Goal: Find specific page/section: Find specific page/section

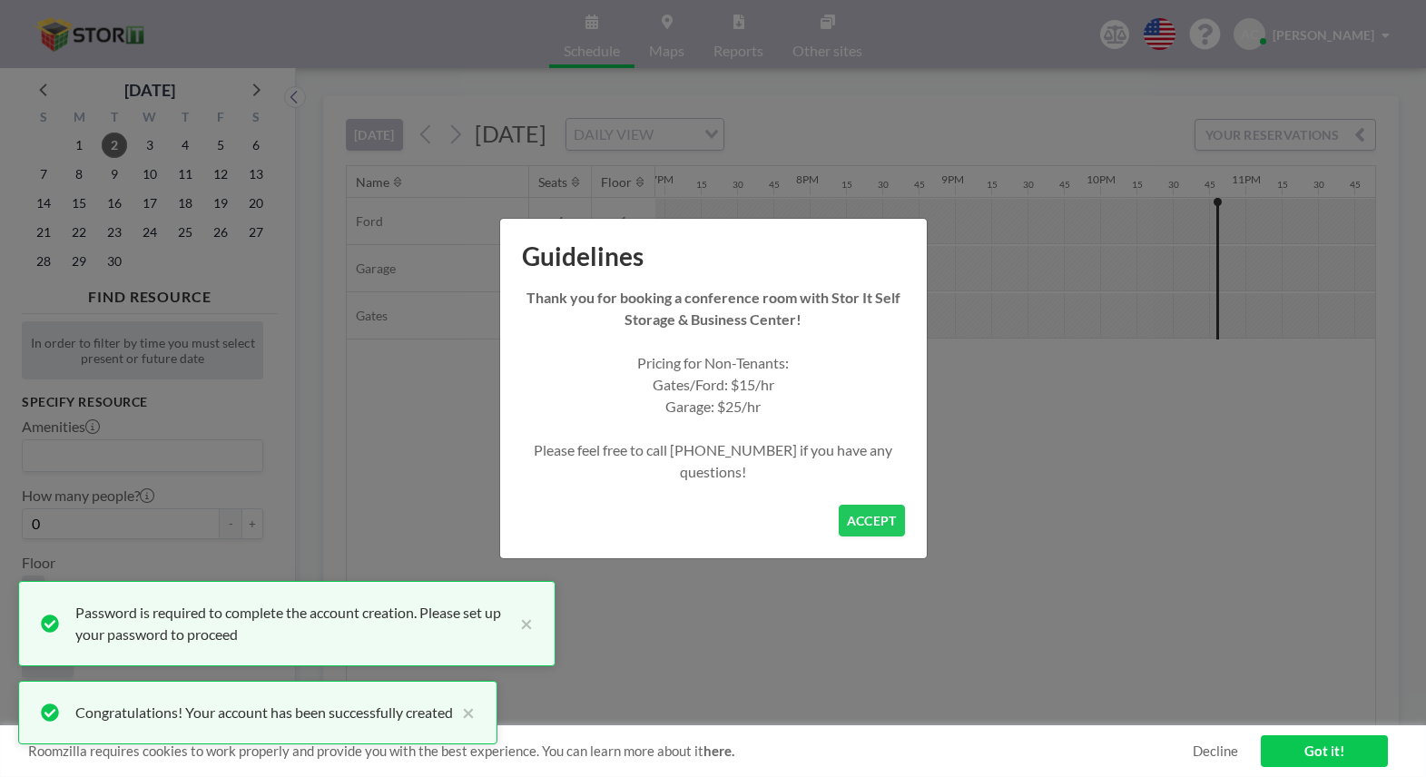
scroll to position [0, 2768]
click at [867, 513] on button "ACCEPT" at bounding box center [872, 521] width 66 height 32
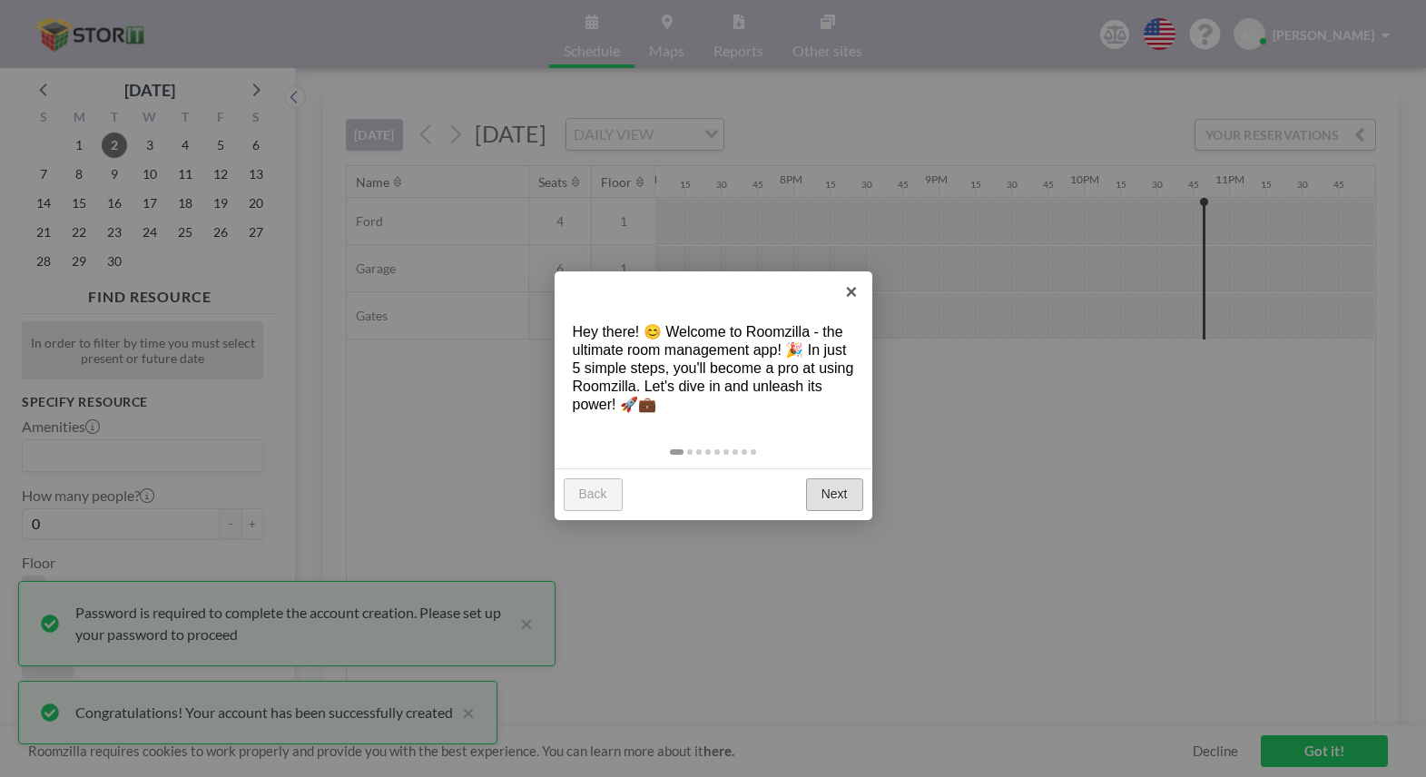
click at [819, 494] on link "Next" at bounding box center [834, 494] width 57 height 33
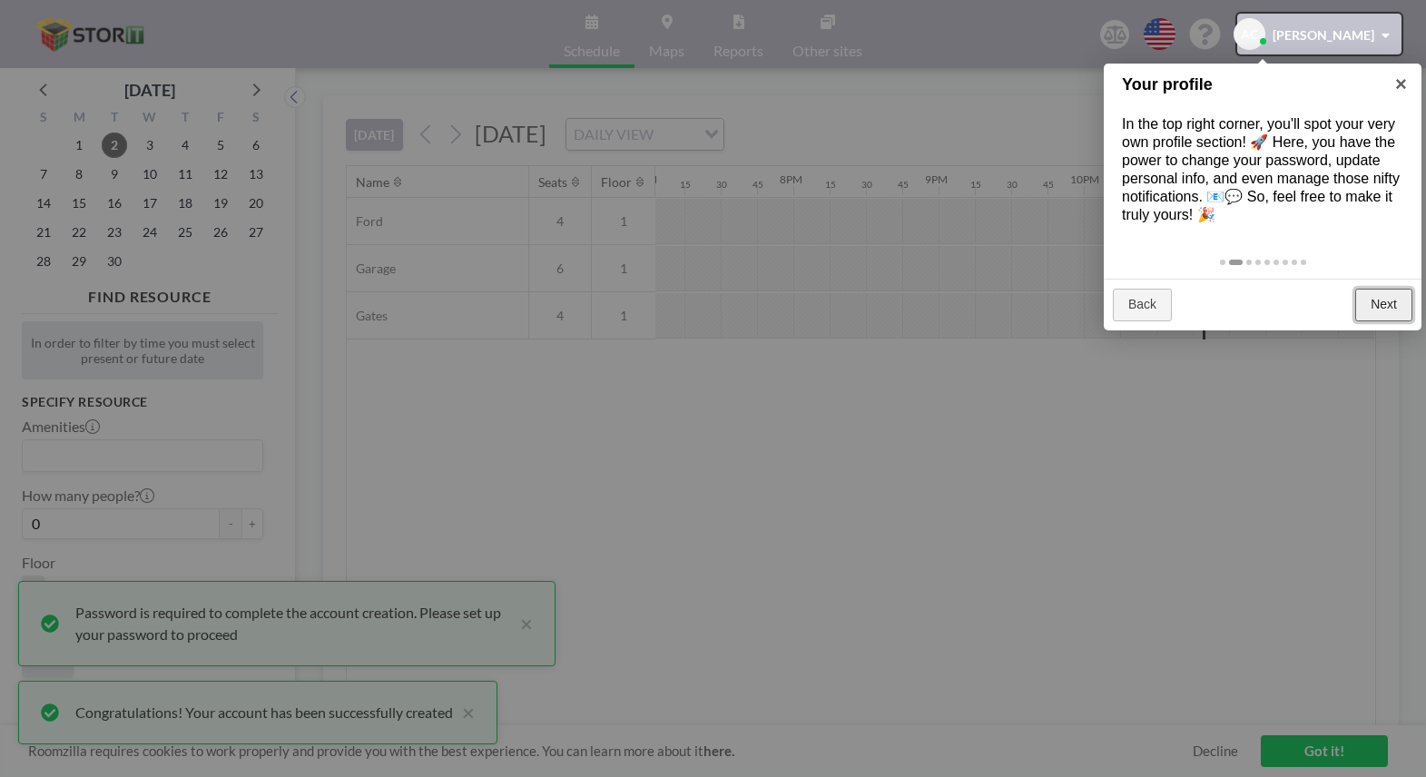
click at [1383, 300] on link "Next" at bounding box center [1383, 305] width 57 height 33
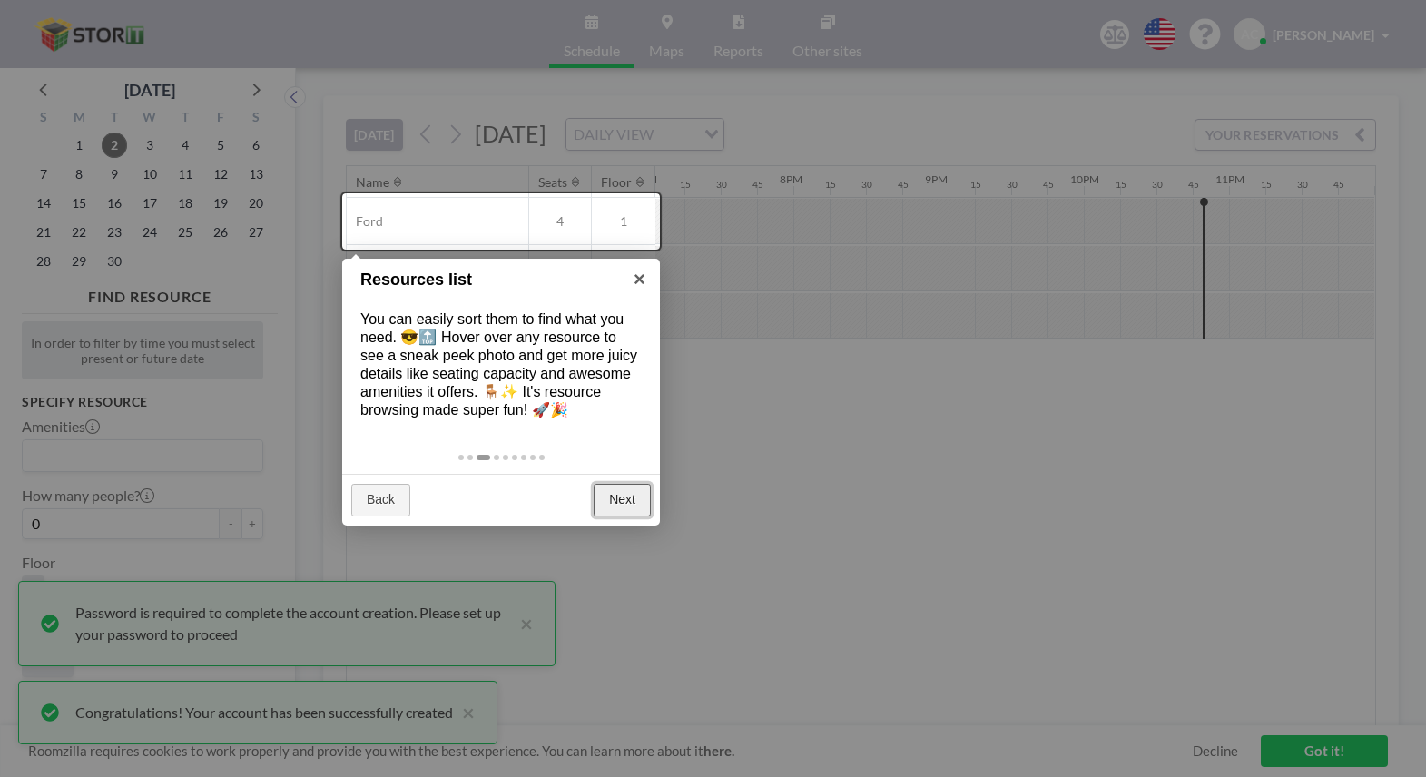
click at [611, 500] on link "Next" at bounding box center [622, 500] width 57 height 33
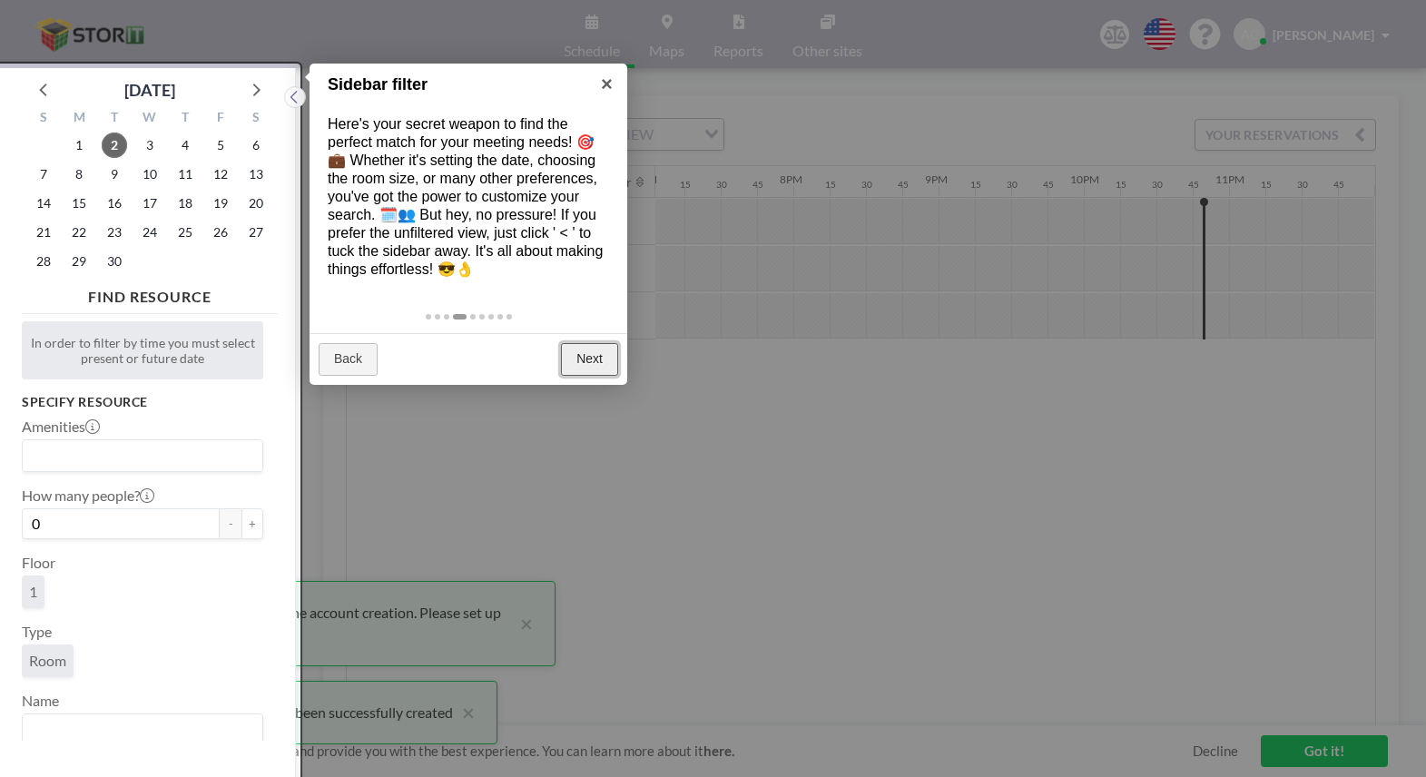
scroll to position [5, 0]
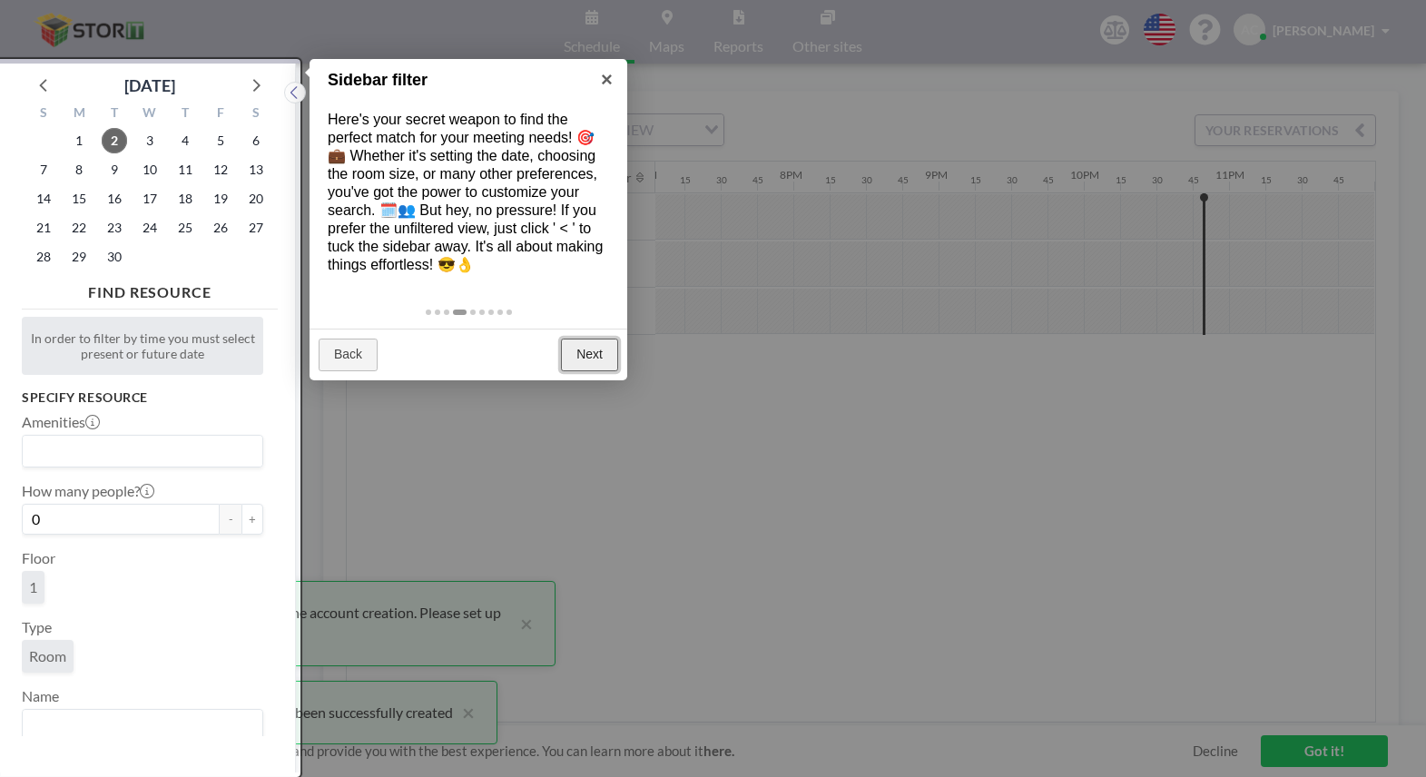
click at [579, 359] on link "Next" at bounding box center [589, 355] width 57 height 33
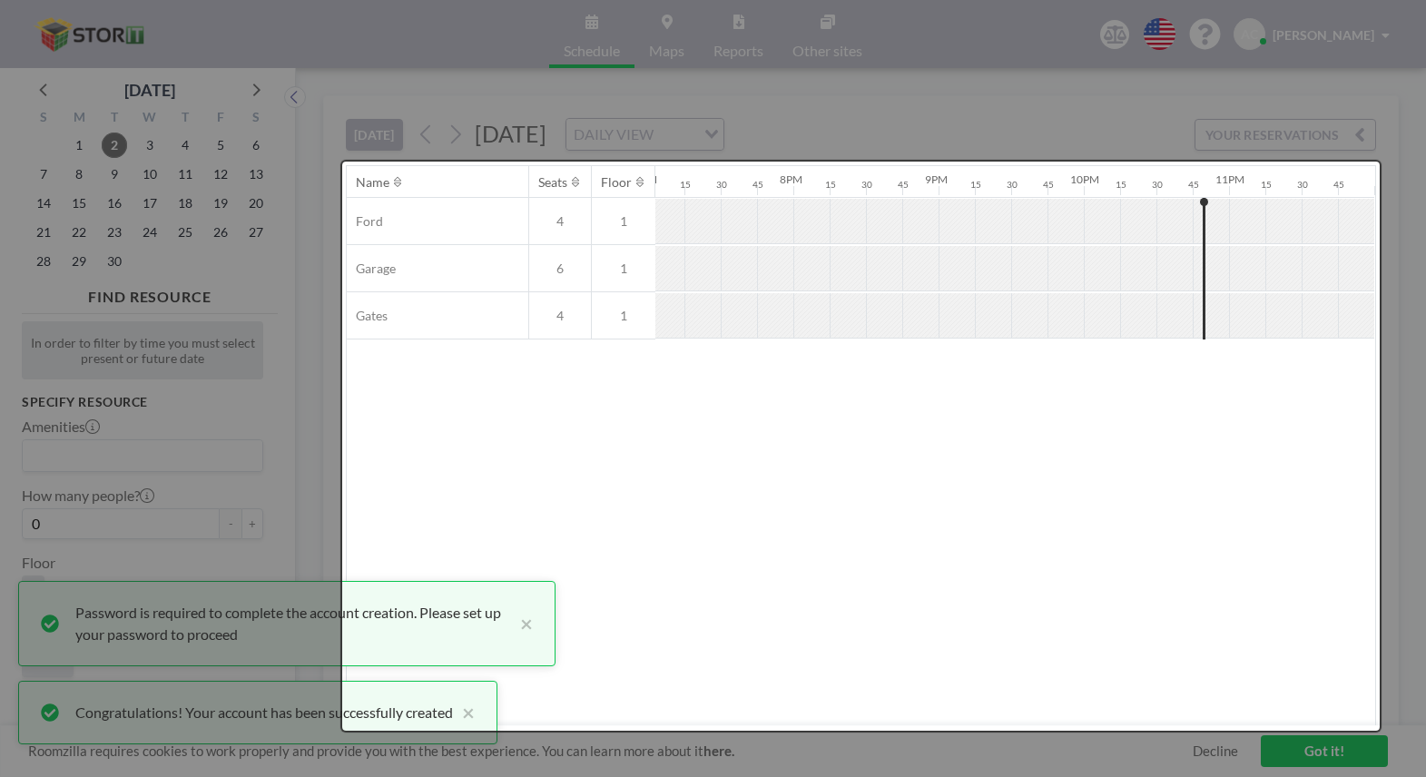
scroll to position [0, 0]
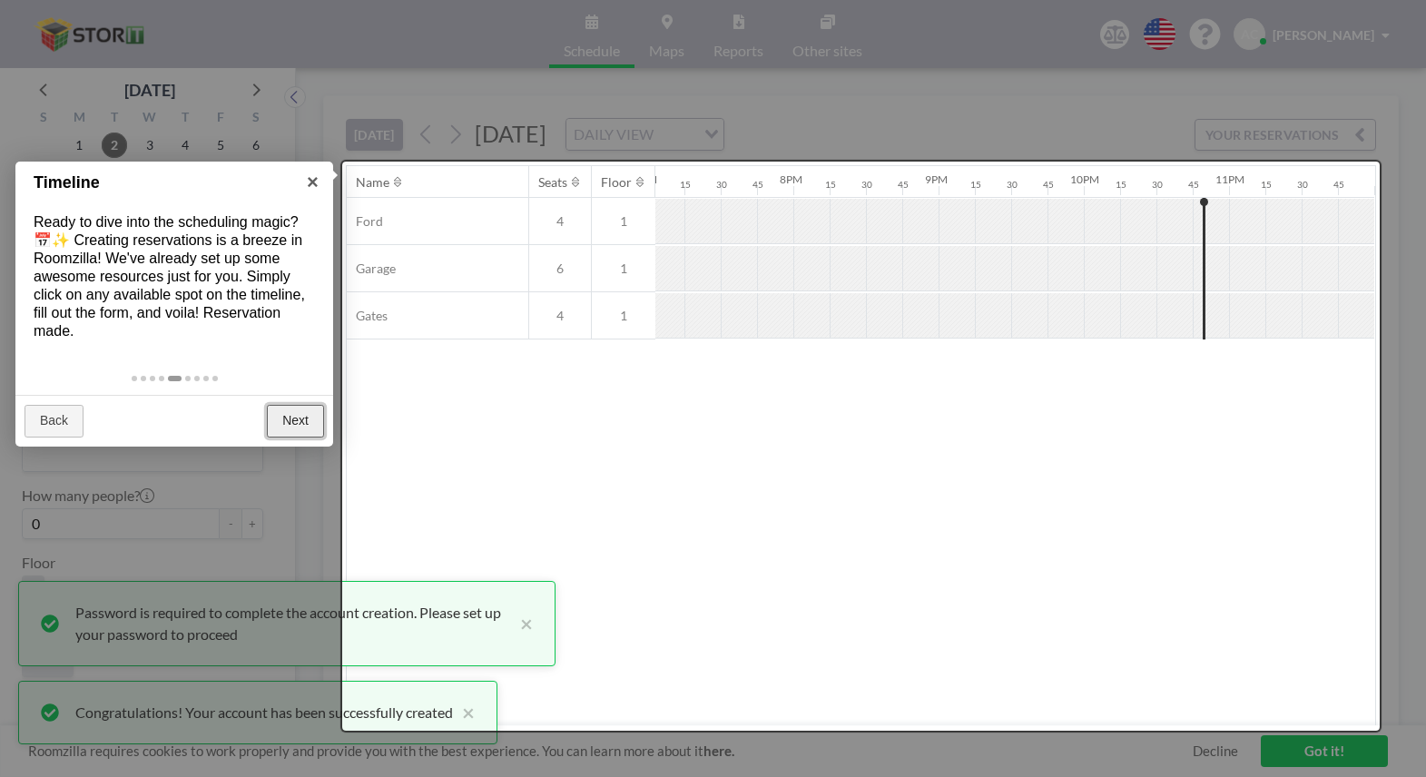
click at [287, 423] on link "Next" at bounding box center [295, 421] width 57 height 33
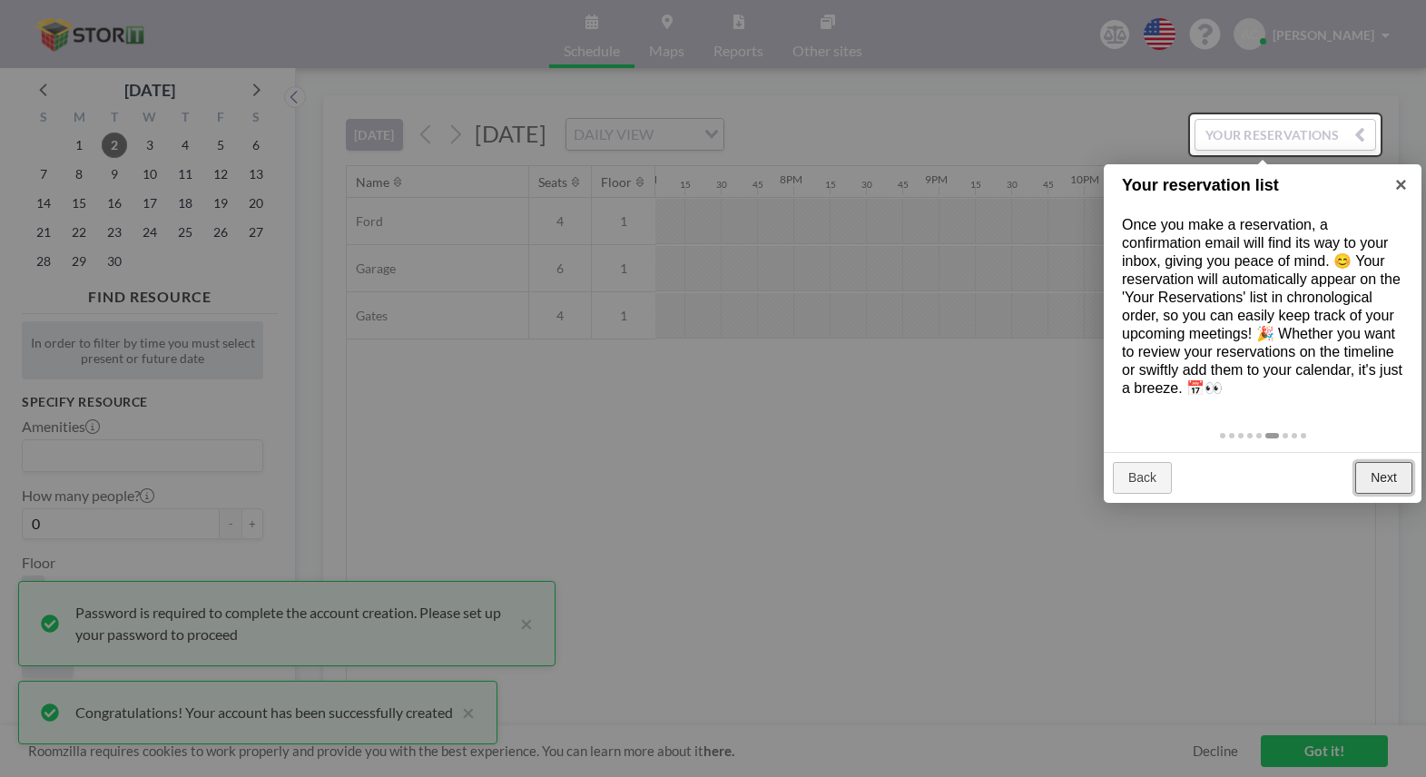
click at [1368, 469] on link "Next" at bounding box center [1383, 478] width 57 height 33
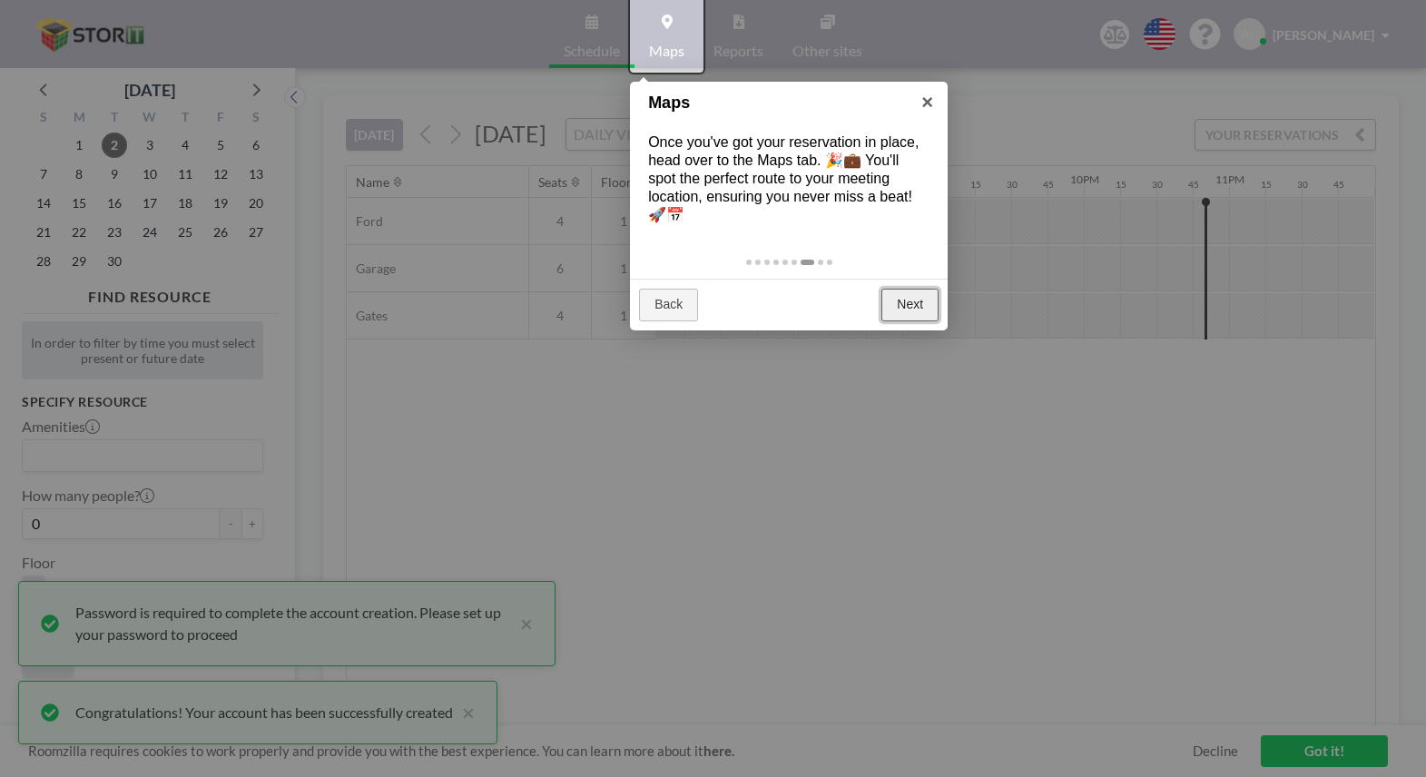
click at [901, 289] on link "Next" at bounding box center [909, 305] width 57 height 33
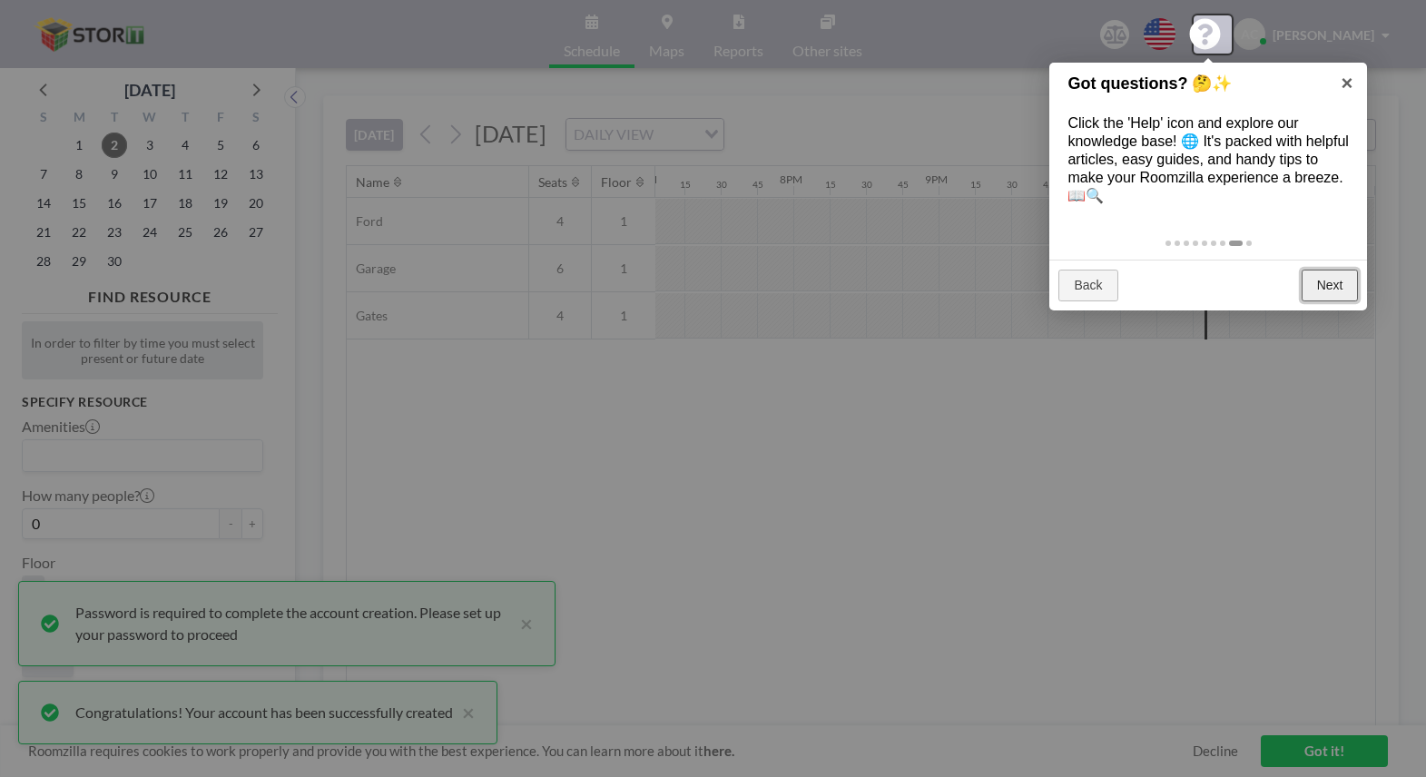
click at [1320, 281] on link "Next" at bounding box center [1330, 286] width 57 height 33
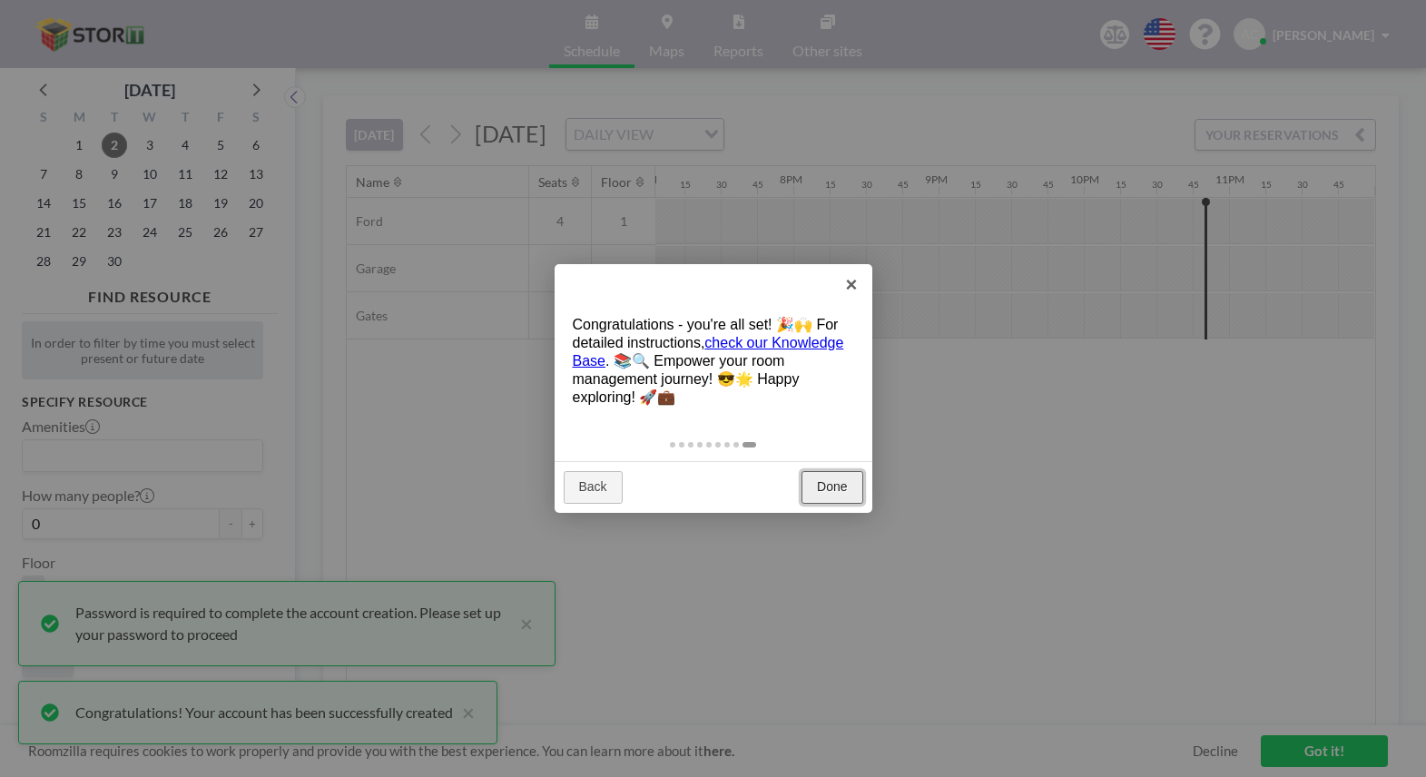
click at [822, 485] on link "Done" at bounding box center [832, 487] width 61 height 33
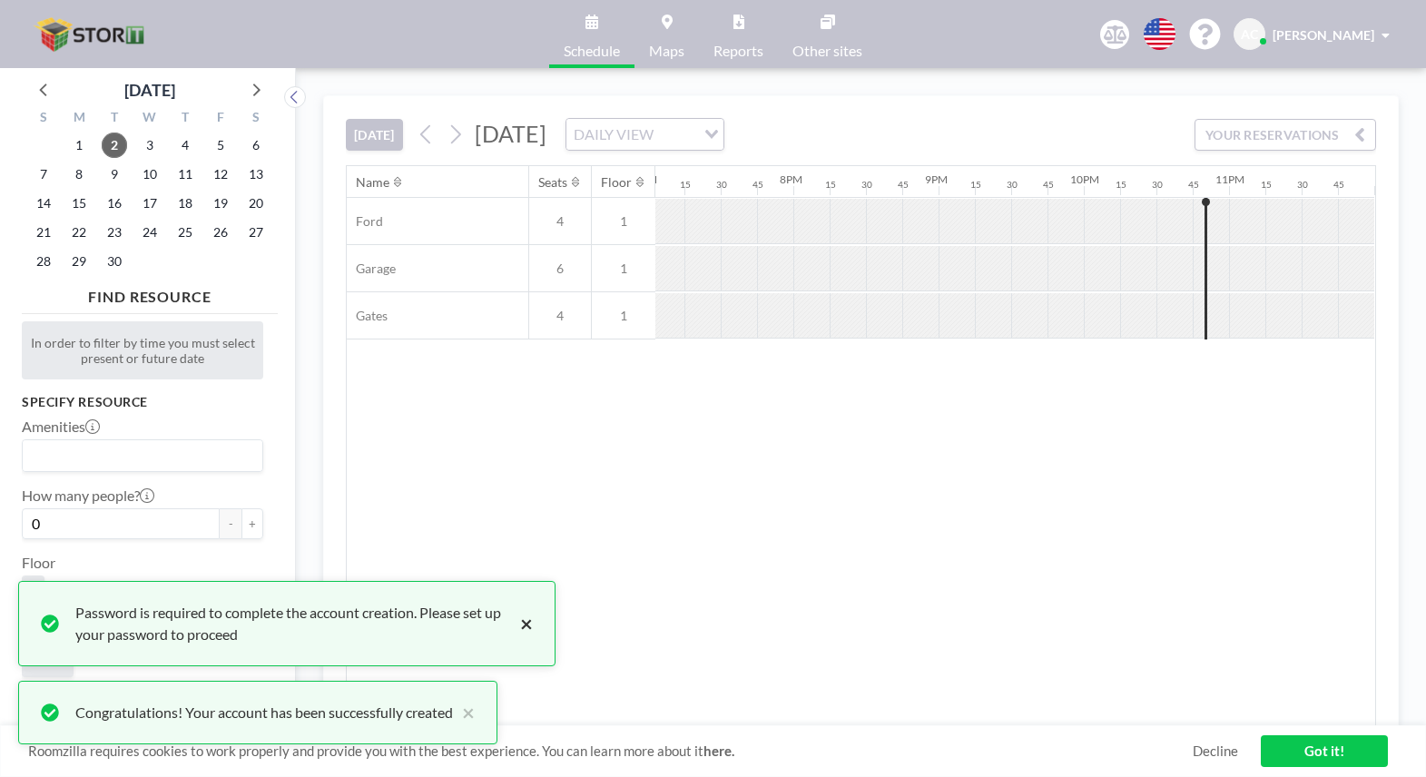
click at [527, 628] on button "×" at bounding box center [522, 624] width 22 height 44
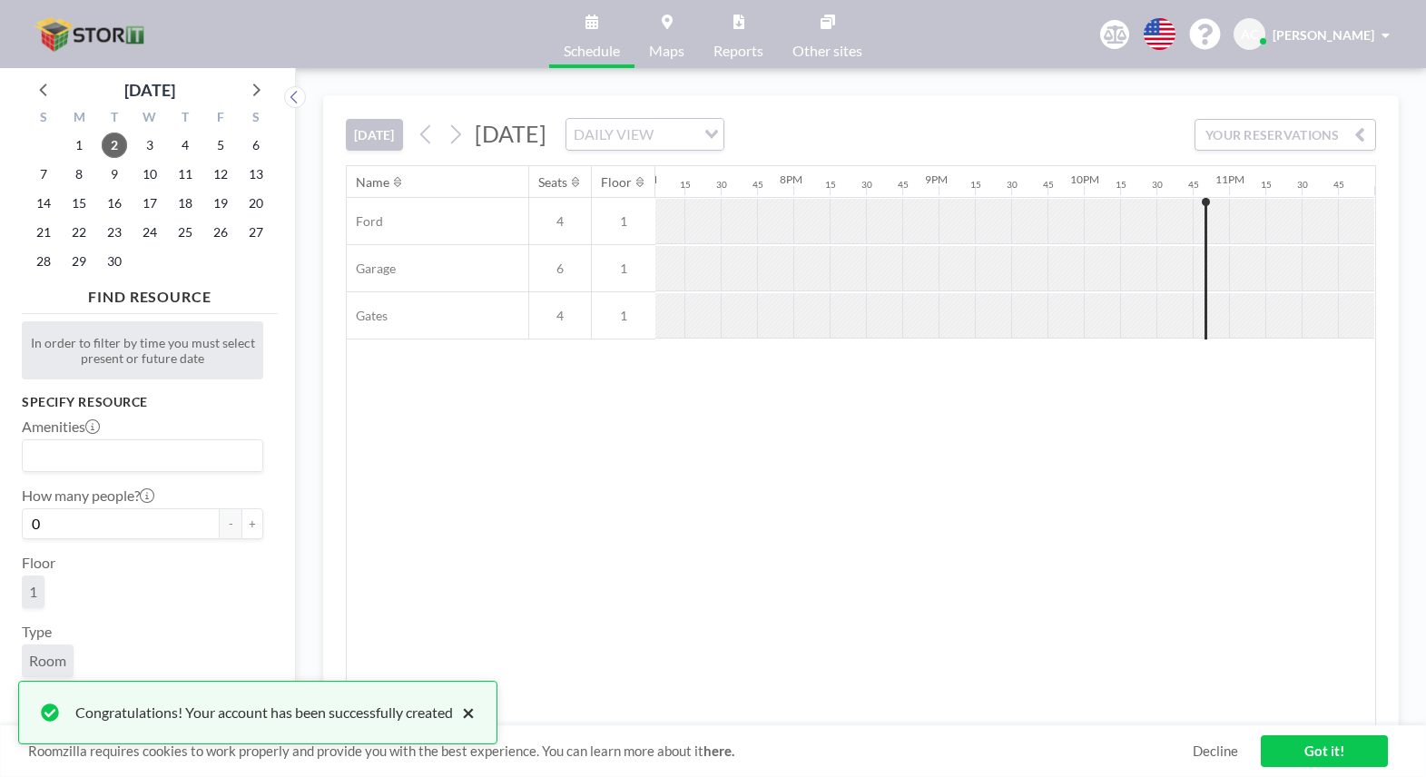
click at [474, 708] on button "×" at bounding box center [464, 713] width 22 height 22
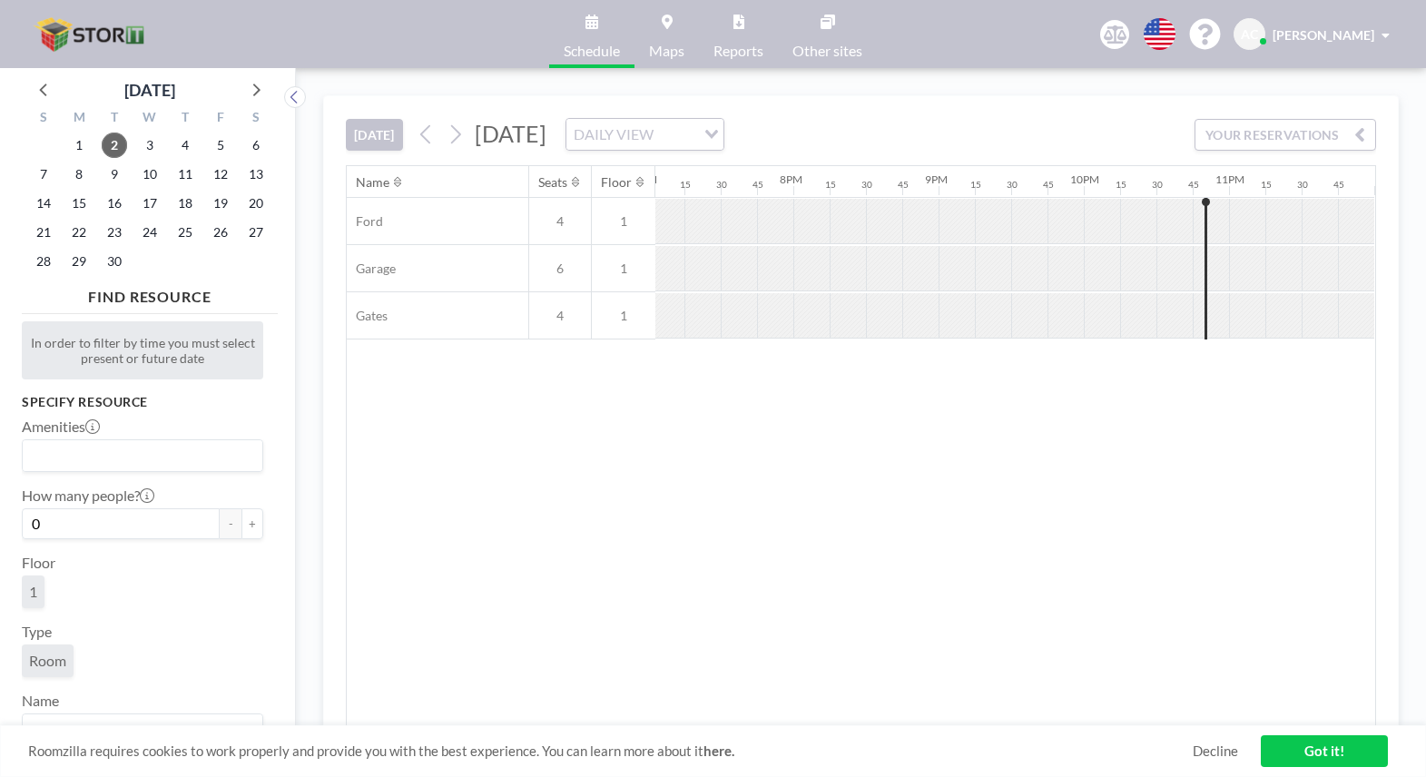
click at [1196, 743] on link "Decline" at bounding box center [1215, 751] width 45 height 17
click at [546, 136] on span "[DATE]" at bounding box center [511, 133] width 72 height 27
click at [723, 147] on div "DAILY VIEW Loading..." at bounding box center [644, 134] width 157 height 31
click at [808, 192] on li "WEEKLY VIEW" at bounding box center [853, 193] width 155 height 26
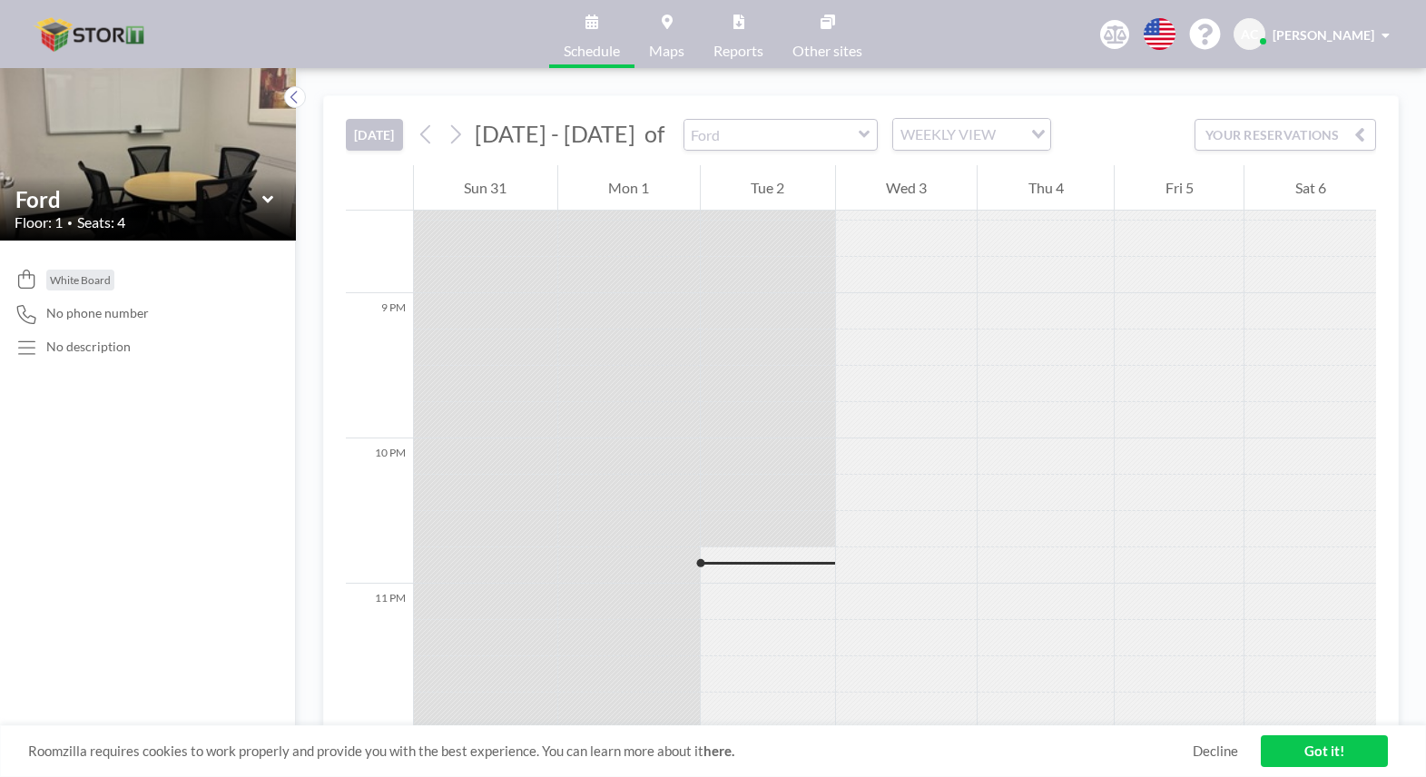
scroll to position [2969, 0]
click at [922, 139] on div "WEEKLY VIEW" at bounding box center [957, 132] width 129 height 27
click at [927, 102] on div "[DATE] [DATE] - [DATE] of Ford WEEKLY VIEW Loading... YOUR RESERVATIONS" at bounding box center [861, 130] width 1030 height 69
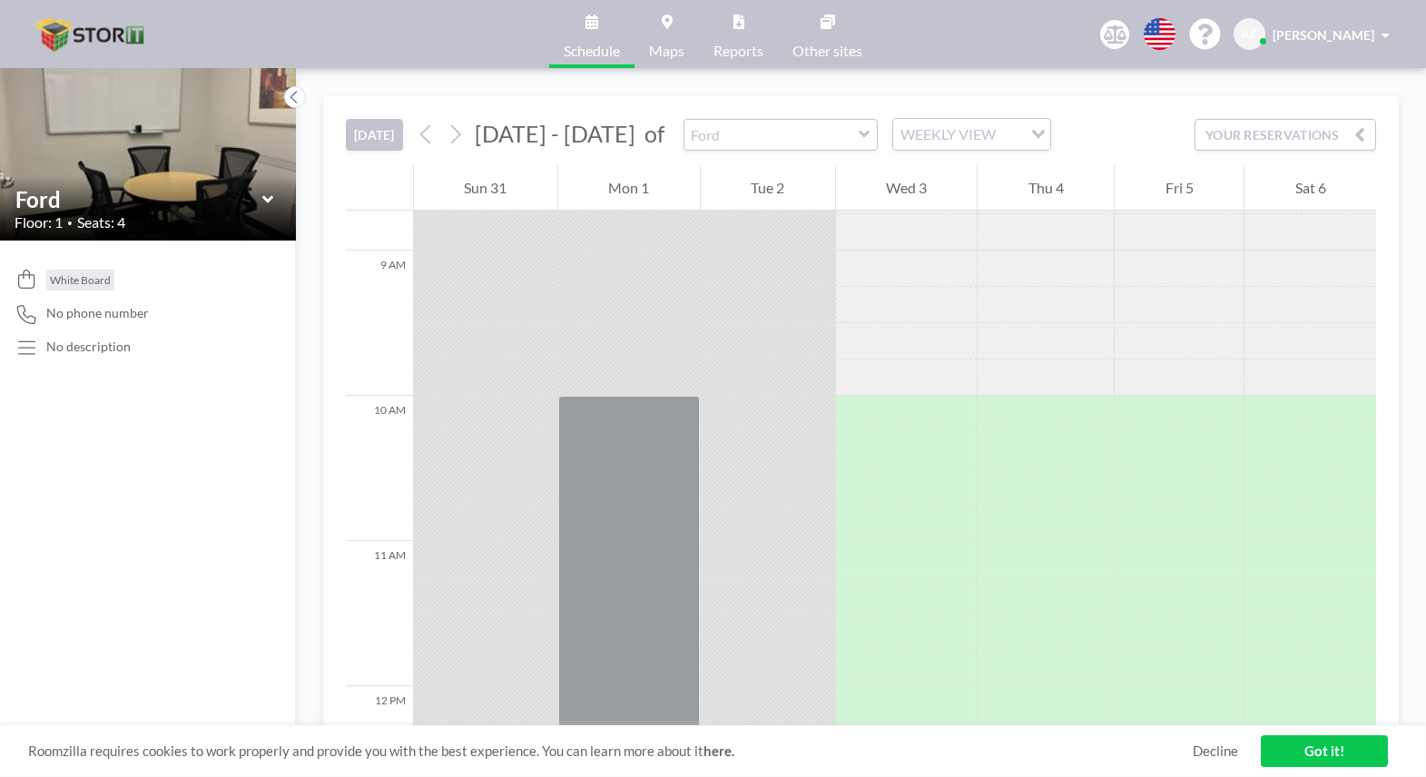
scroll to position [1275, 0]
click at [1011, 141] on div "WEEKLY VIEW Loading..." at bounding box center [971, 134] width 157 height 31
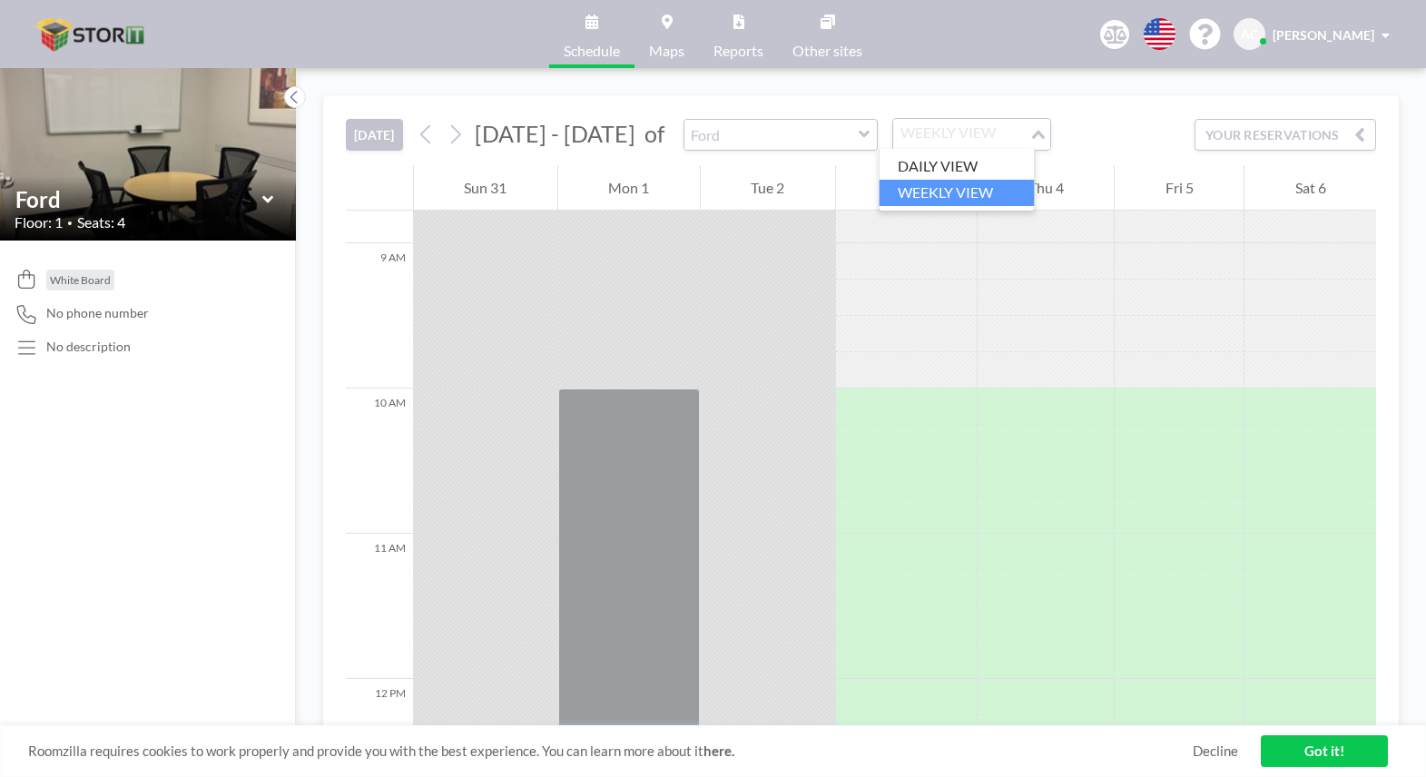
click at [1117, 125] on div "[DATE] [DATE] - [DATE] of Ford WEEKLY VIEW Loading... YOUR RESERVATIONS" at bounding box center [861, 130] width 1030 height 69
click at [264, 194] on icon at bounding box center [268, 200] width 12 height 18
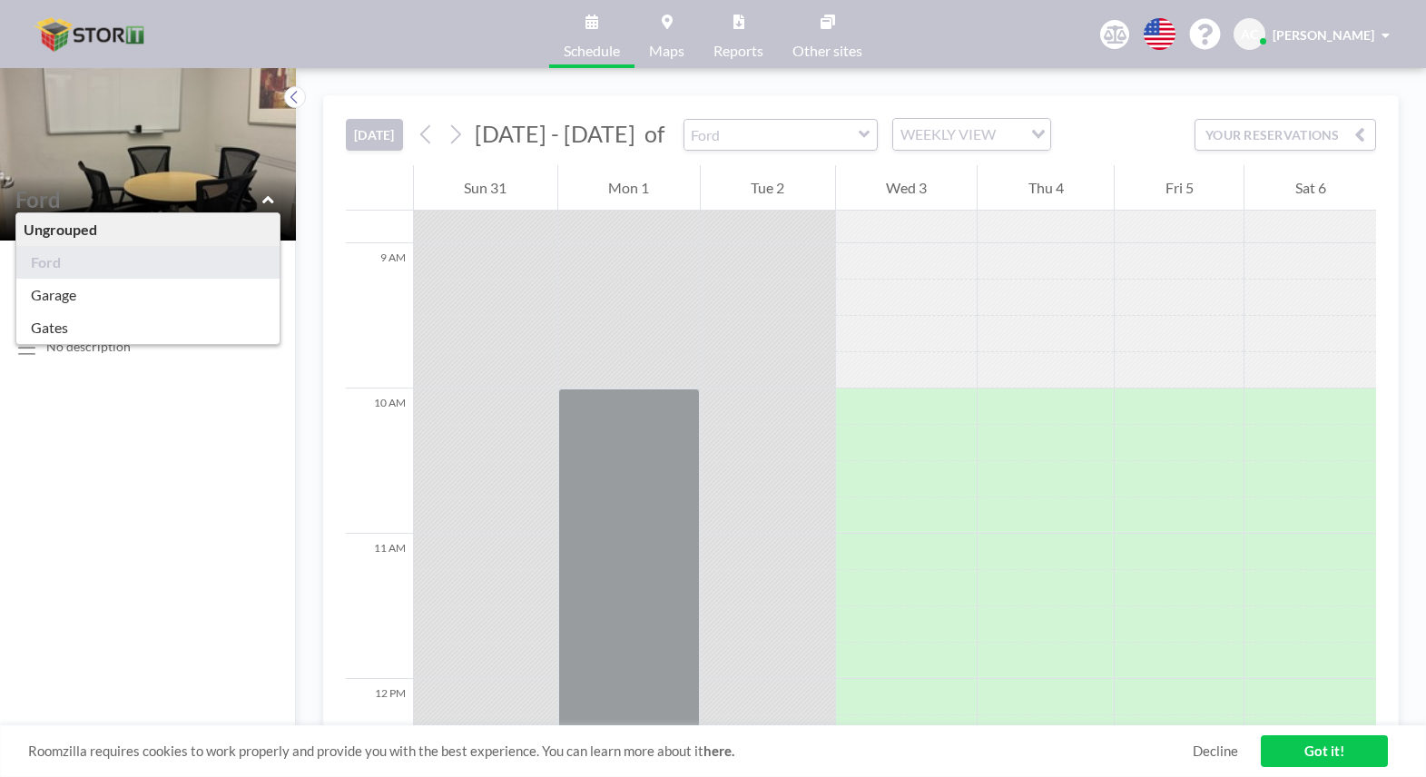
type input "Garage"
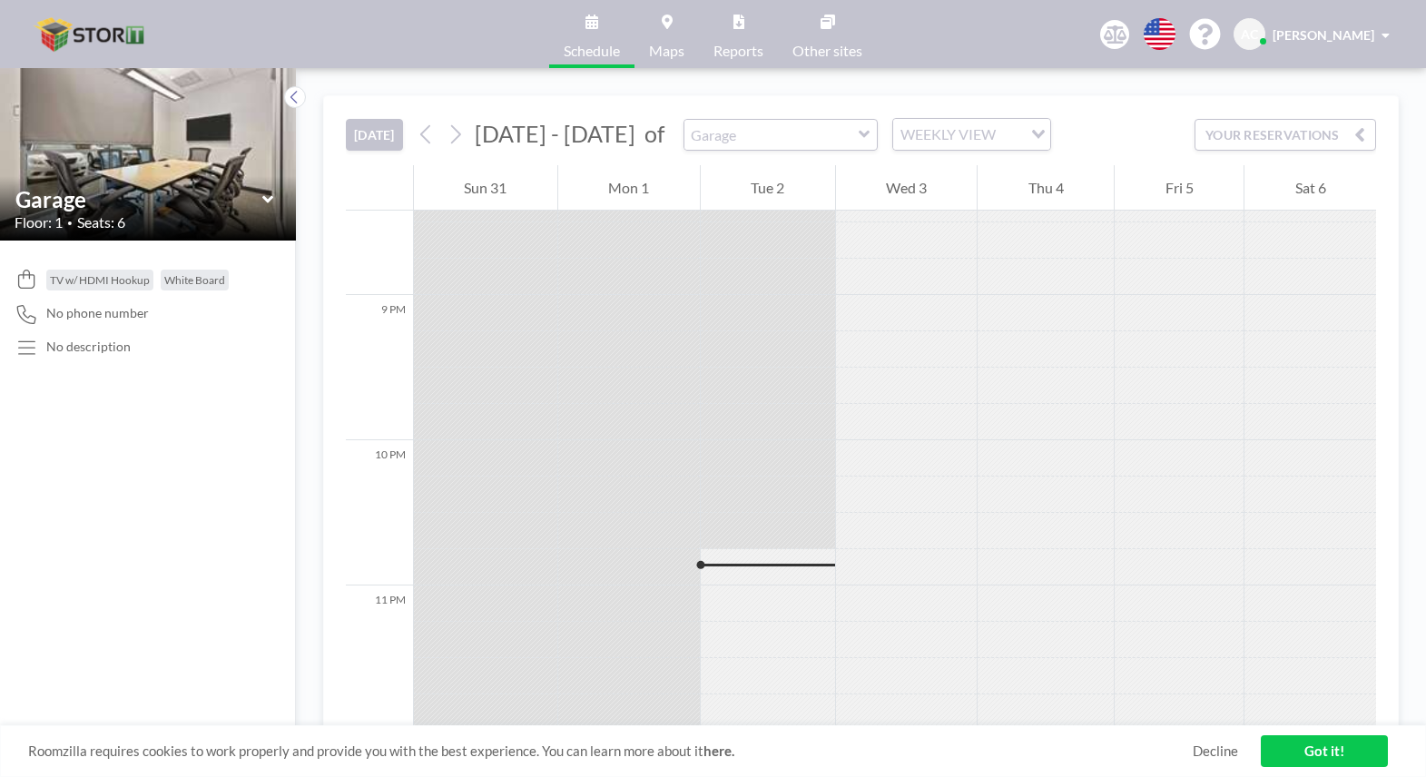
scroll to position [2969, 0]
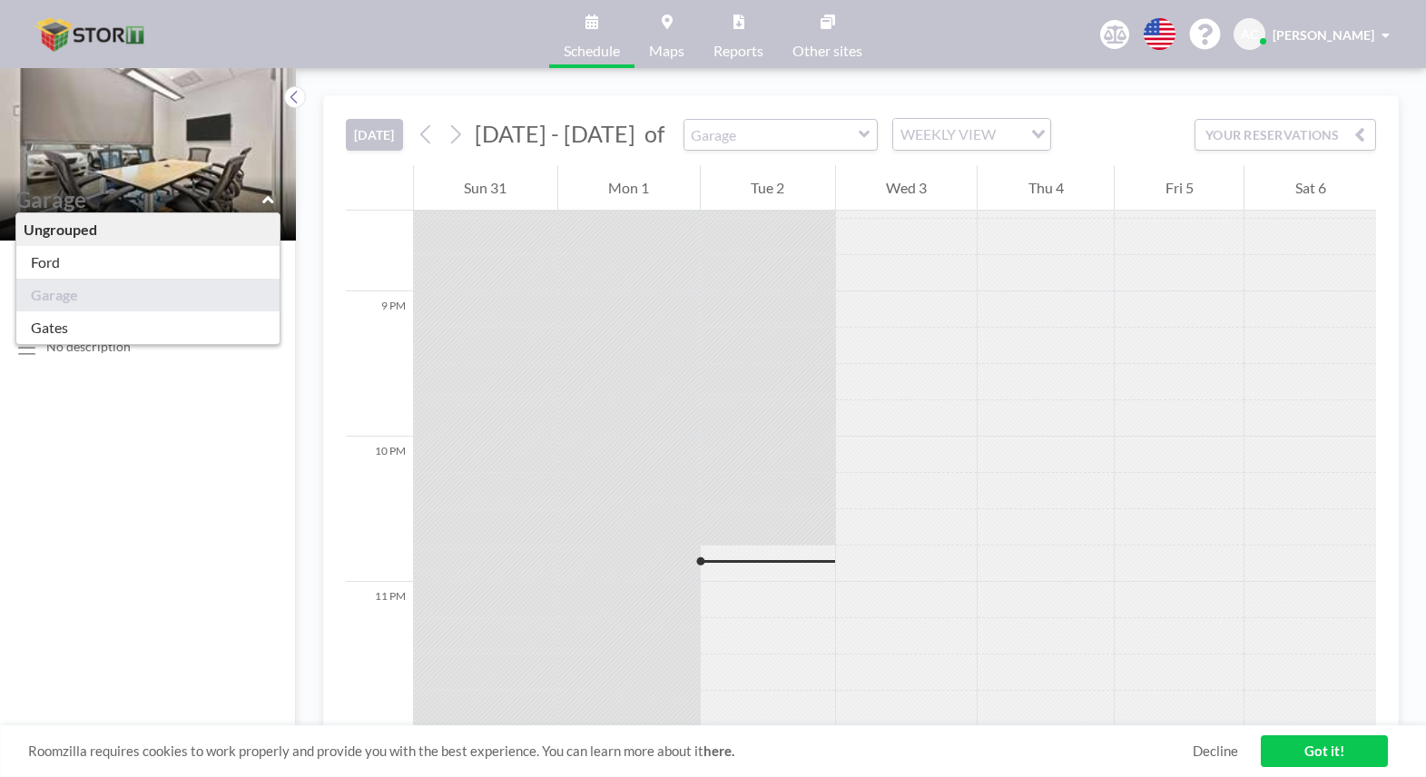
click at [260, 197] on input "text" at bounding box center [138, 199] width 247 height 26
type input "Gates"
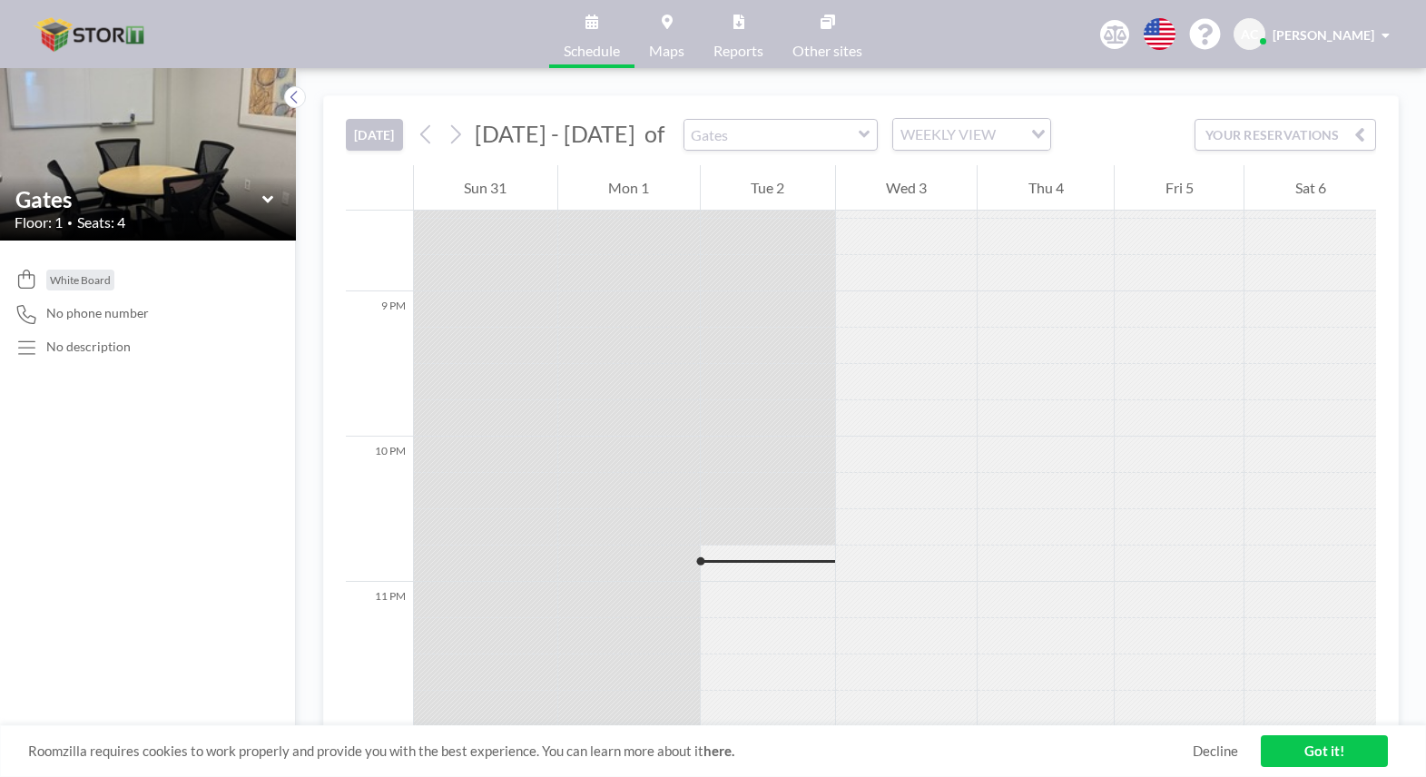
click at [269, 205] on icon at bounding box center [268, 200] width 12 height 18
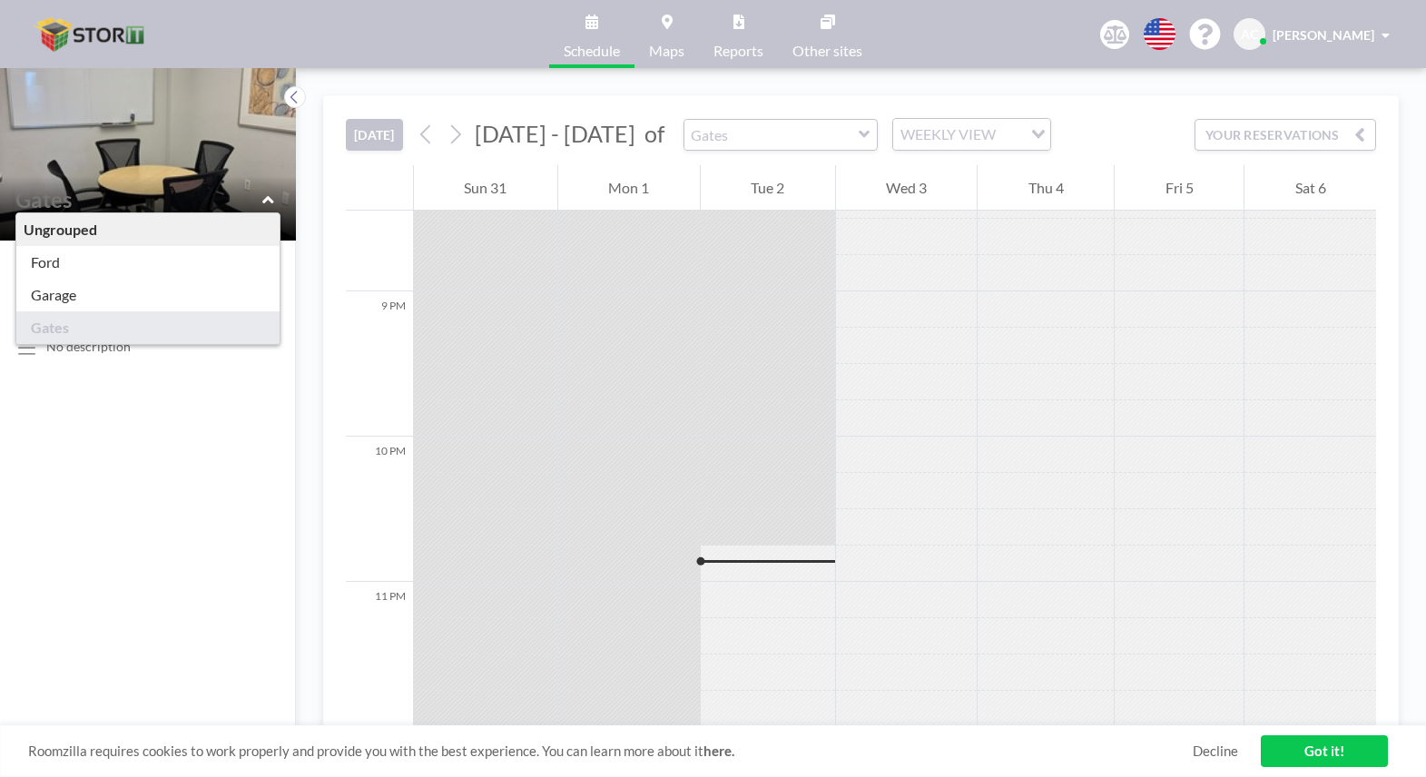
type input "Ford"
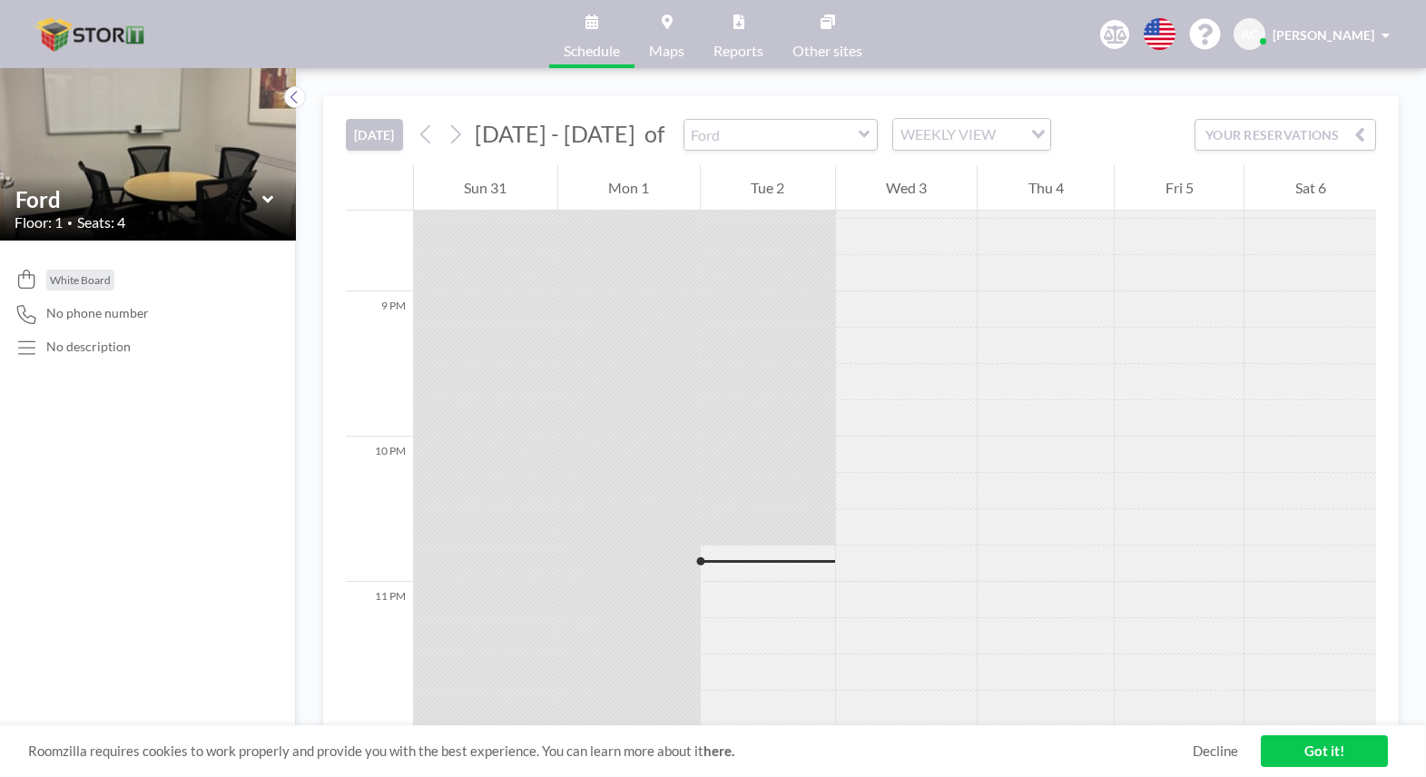
click at [856, 492] on div at bounding box center [907, 491] width 142 height 36
click at [767, 664] on div at bounding box center [768, 673] width 134 height 36
click at [916, 595] on div at bounding box center [907, 600] width 142 height 36
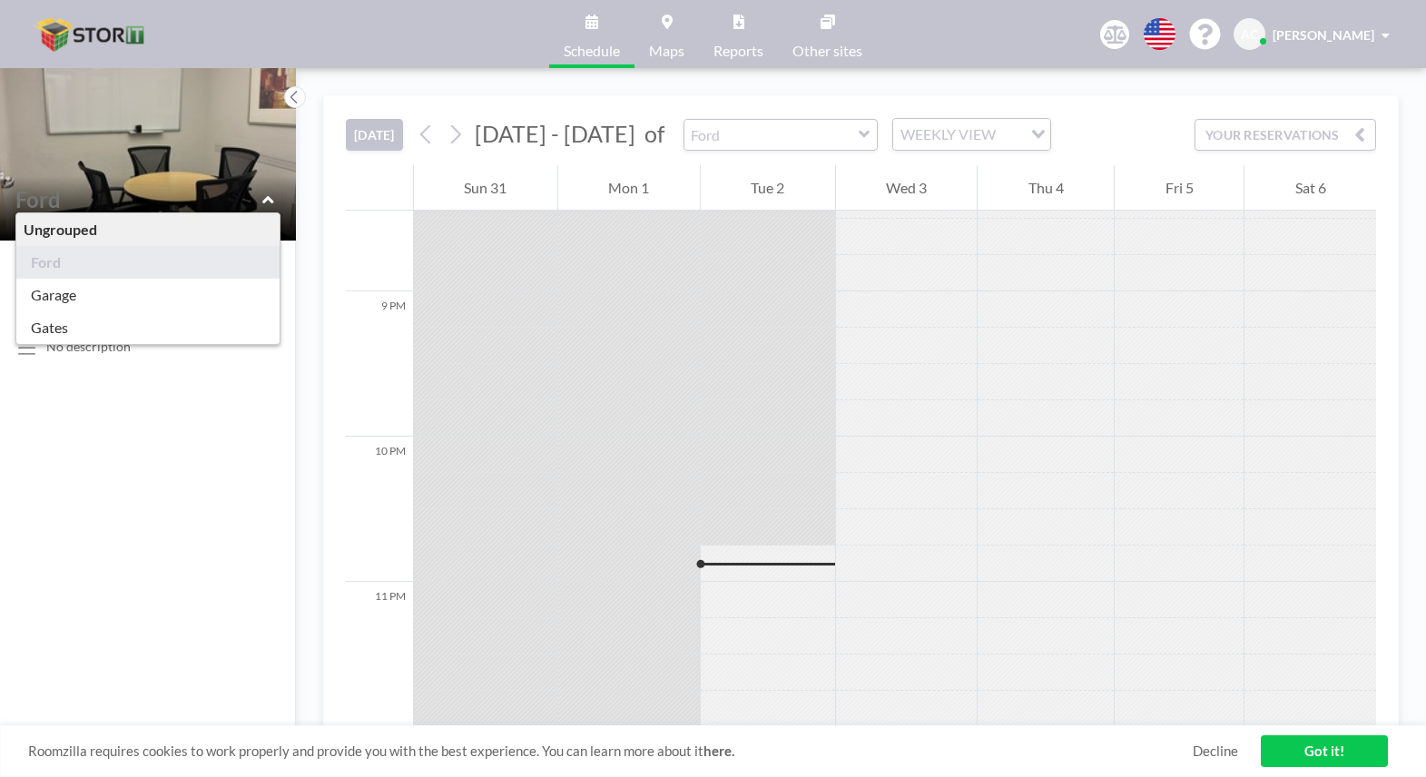
click at [260, 199] on input "text" at bounding box center [138, 199] width 247 height 26
type input "Gates"
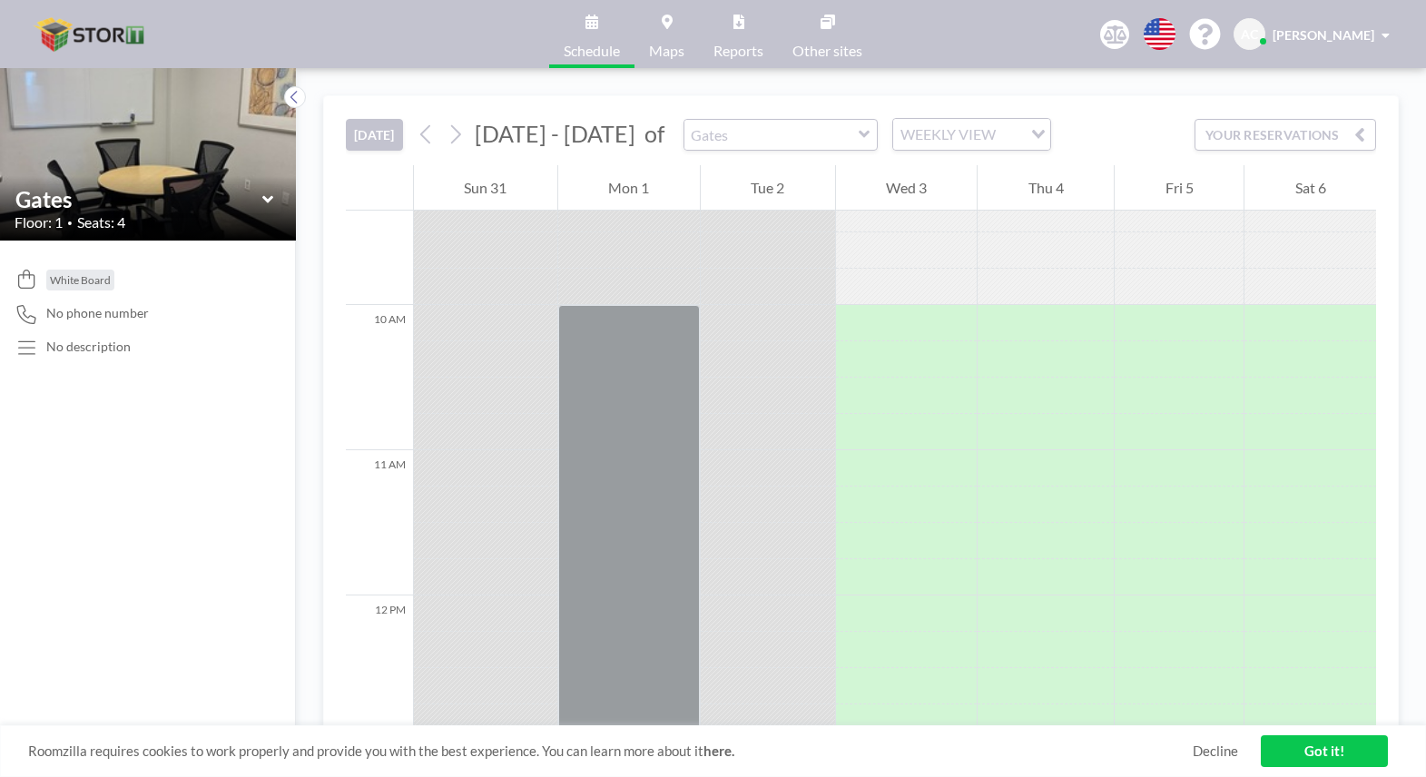
scroll to position [1390, 0]
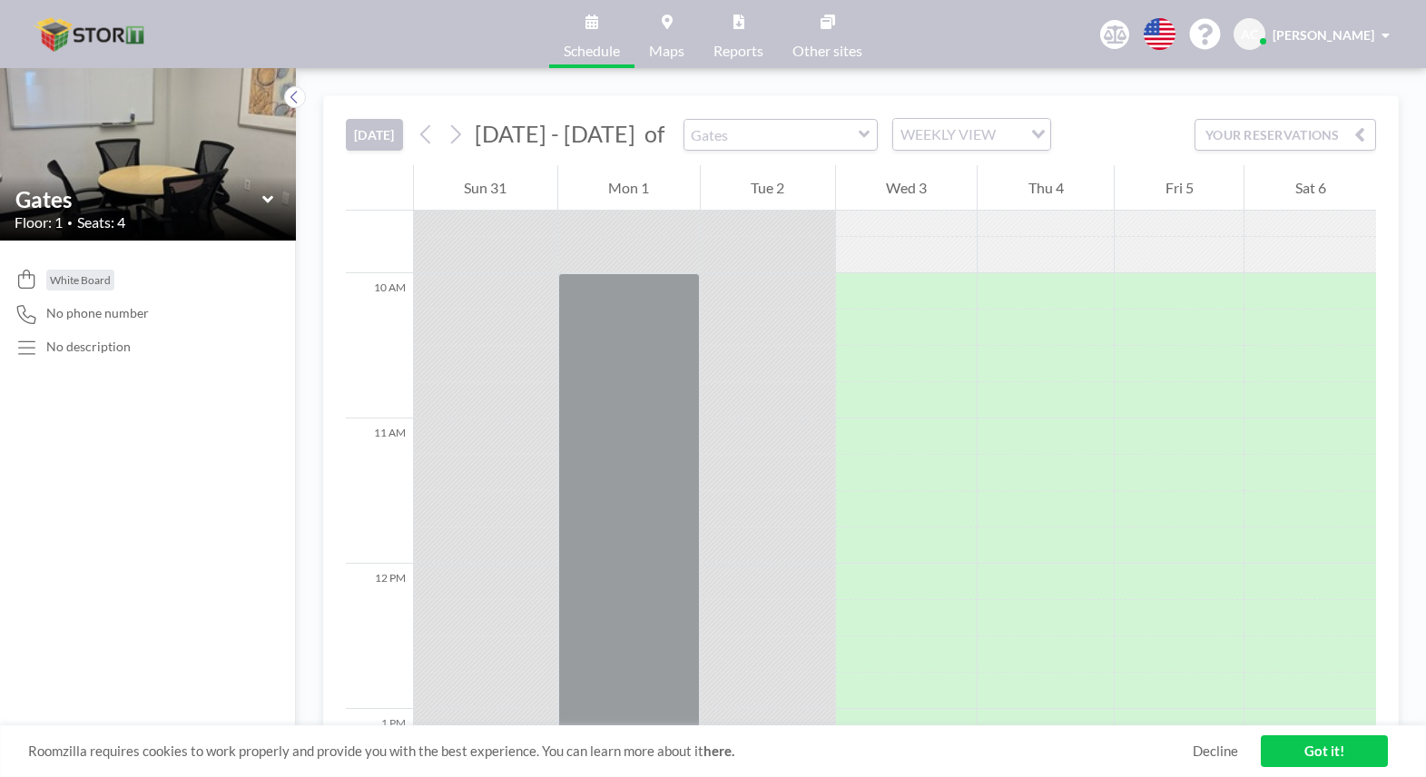
click at [265, 198] on icon at bounding box center [266, 198] width 11 height 7
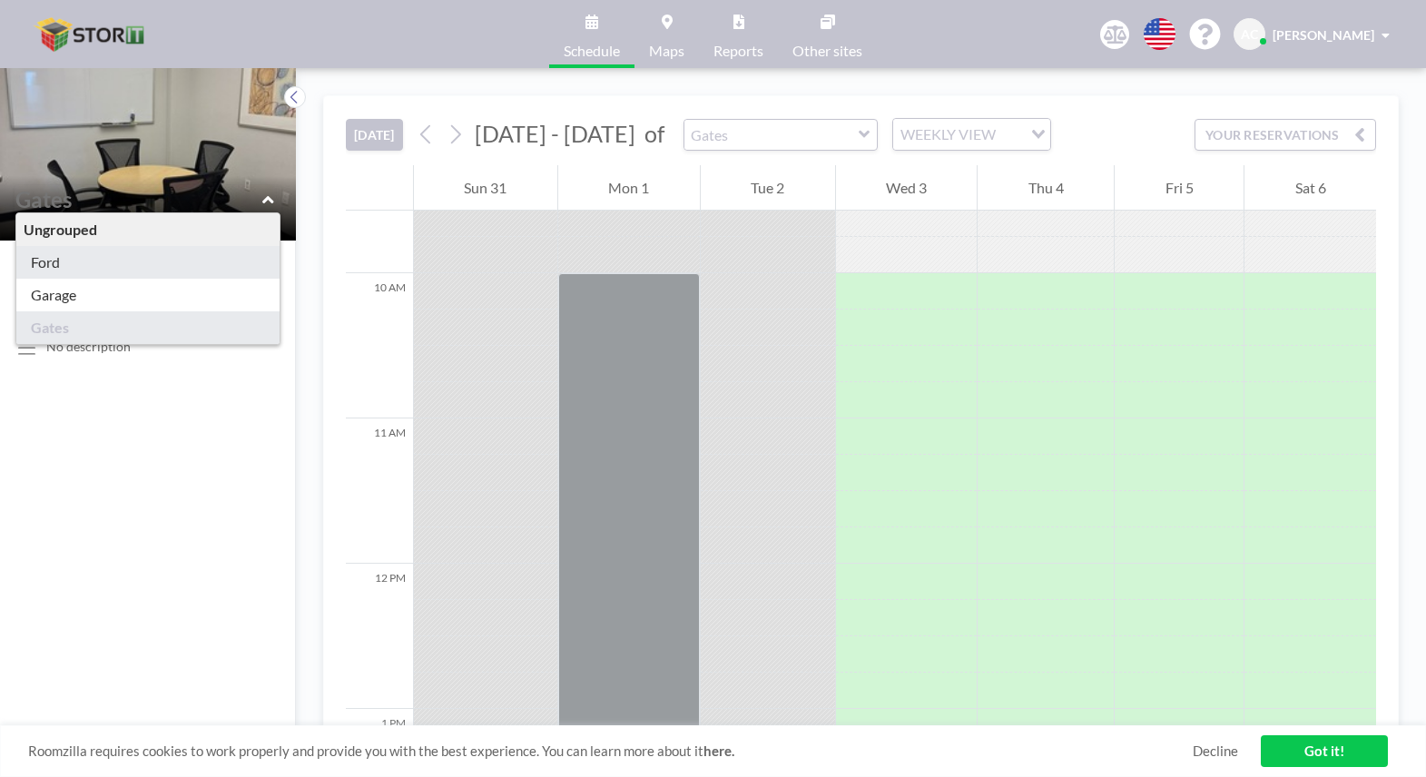
type input "Ford"
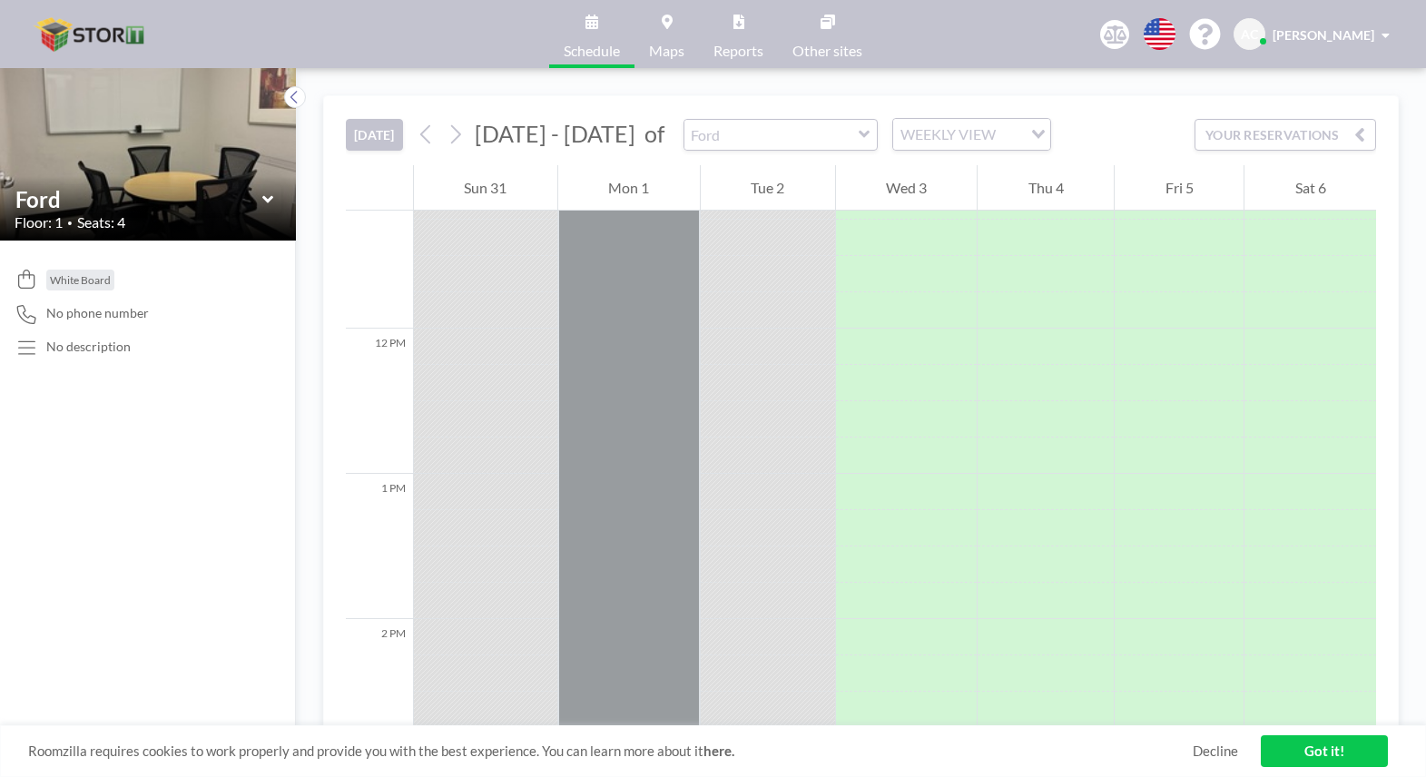
scroll to position [1587, 0]
click at [460, 125] on icon at bounding box center [455, 134] width 17 height 27
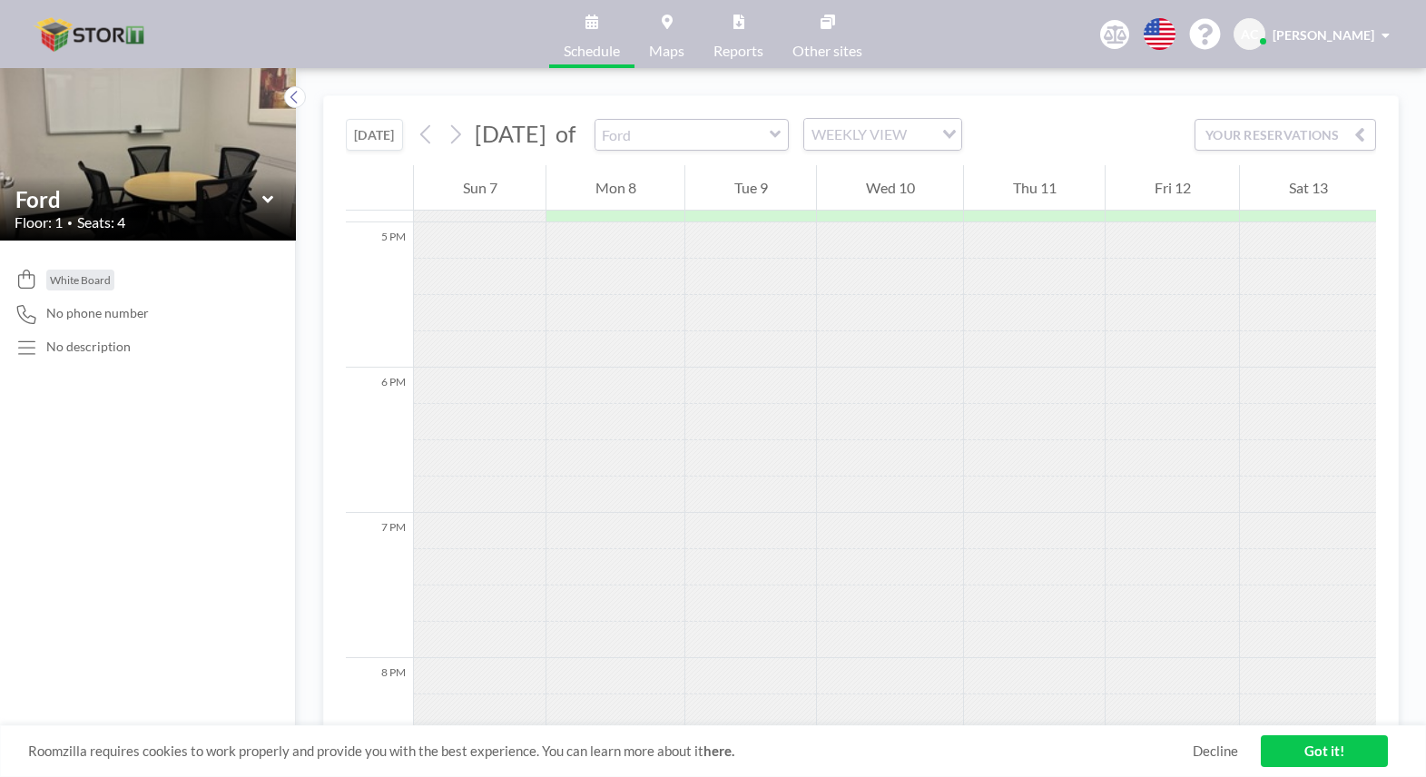
scroll to position [2428, 0]
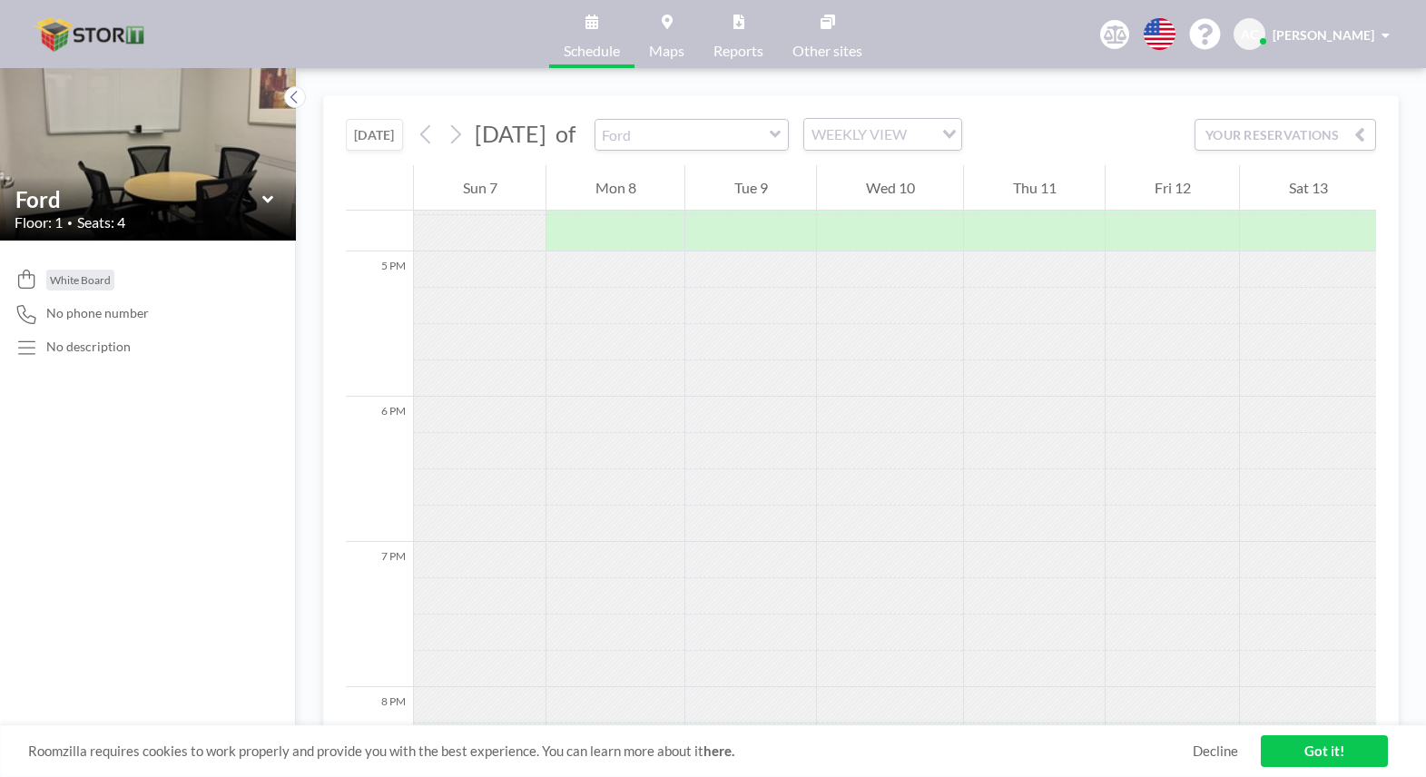
click at [268, 200] on icon at bounding box center [266, 198] width 11 height 7
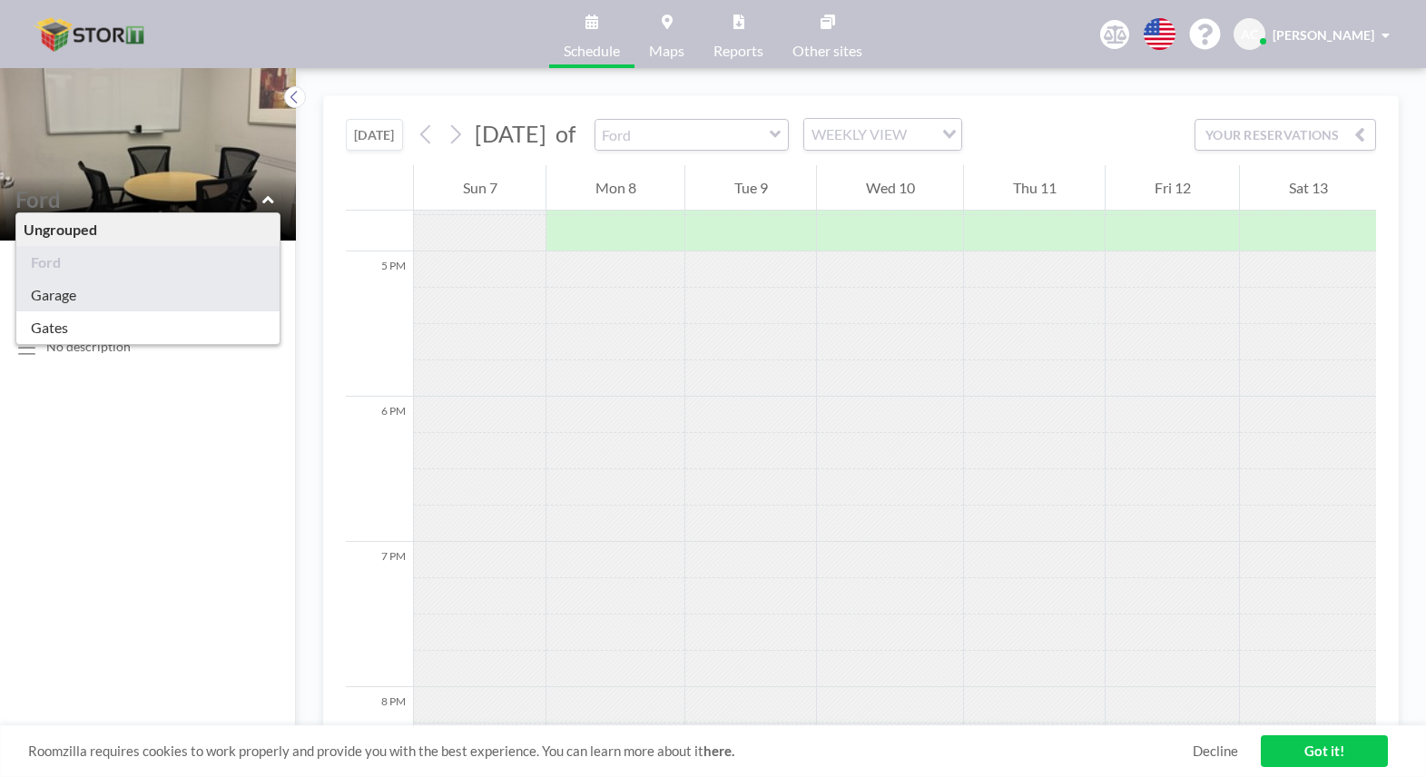
type input "Garage"
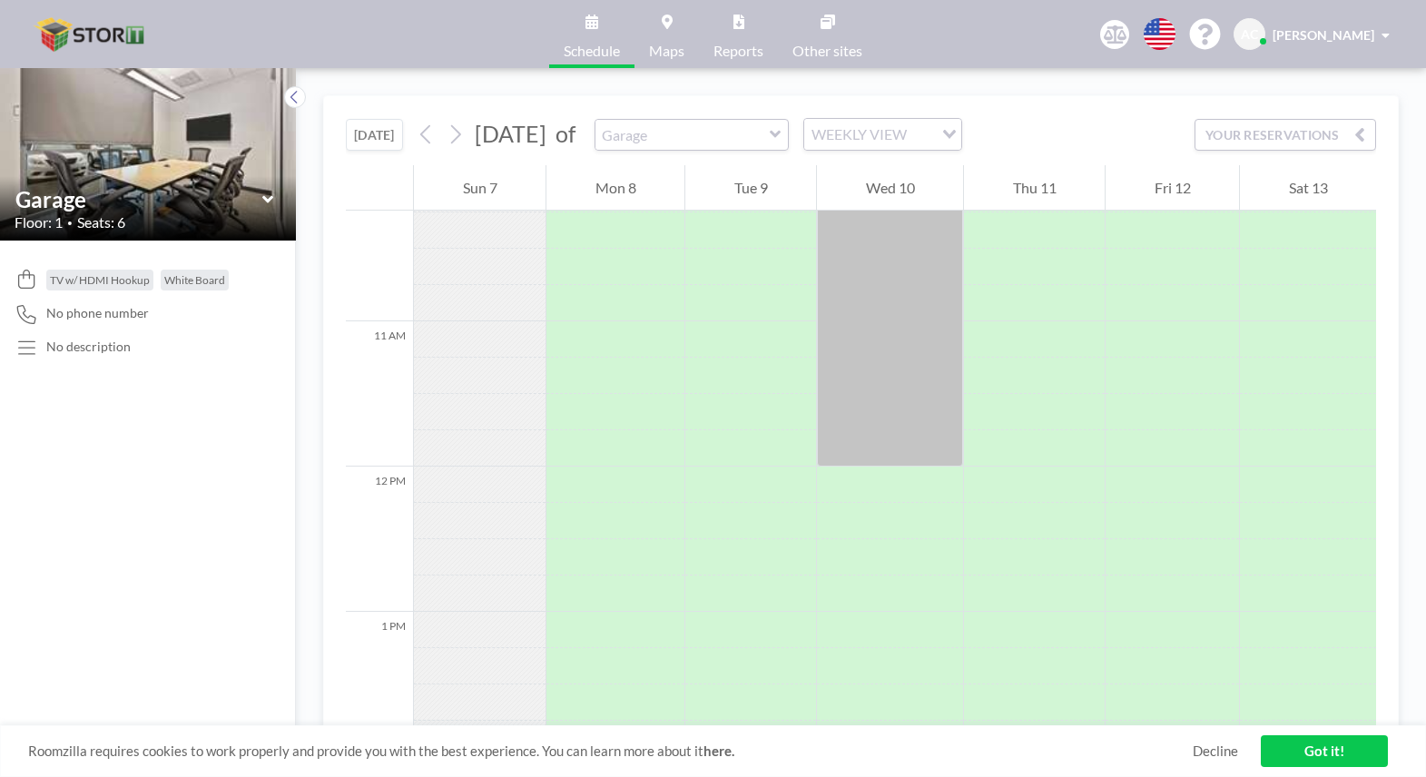
scroll to position [1488, 0]
click at [849, 402] on div at bounding box center [890, 320] width 146 height 290
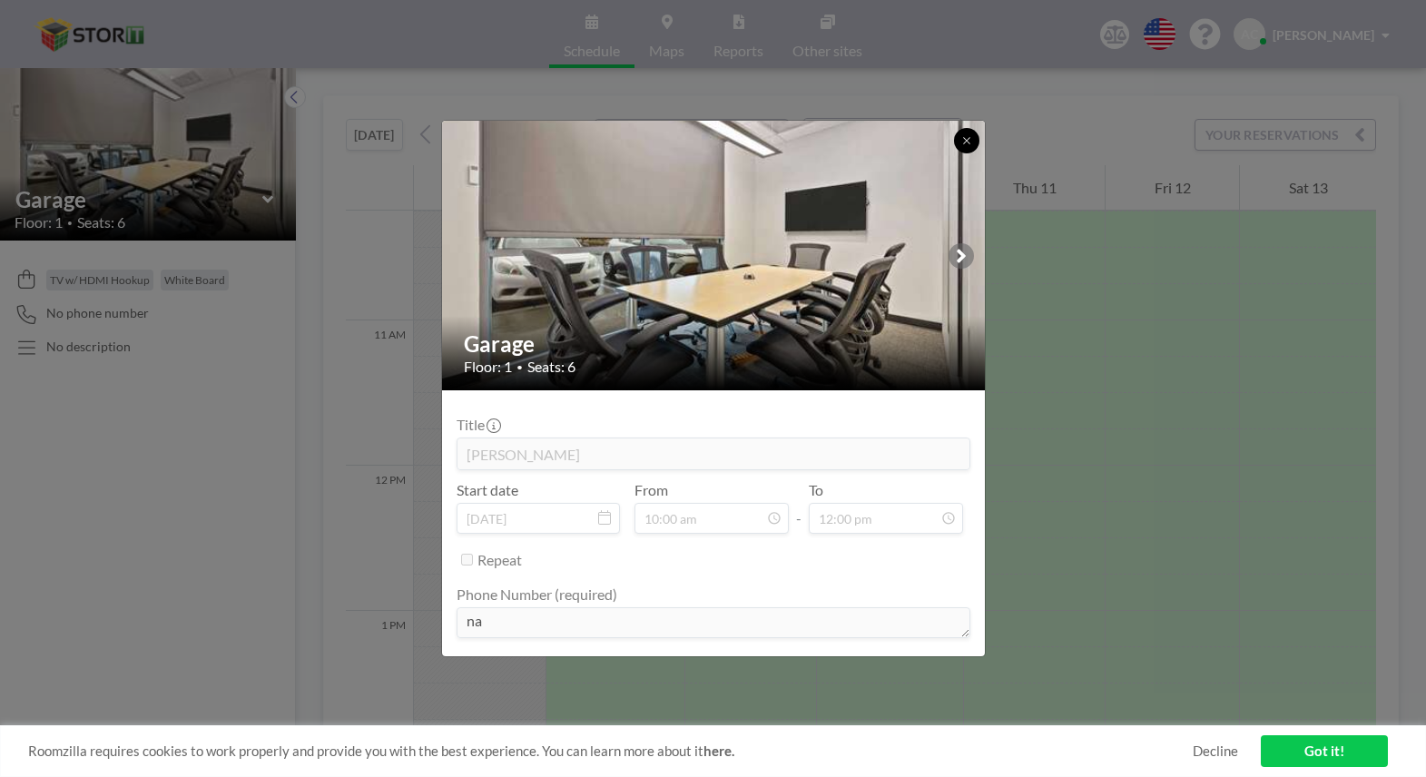
click at [967, 145] on icon at bounding box center [966, 140] width 11 height 11
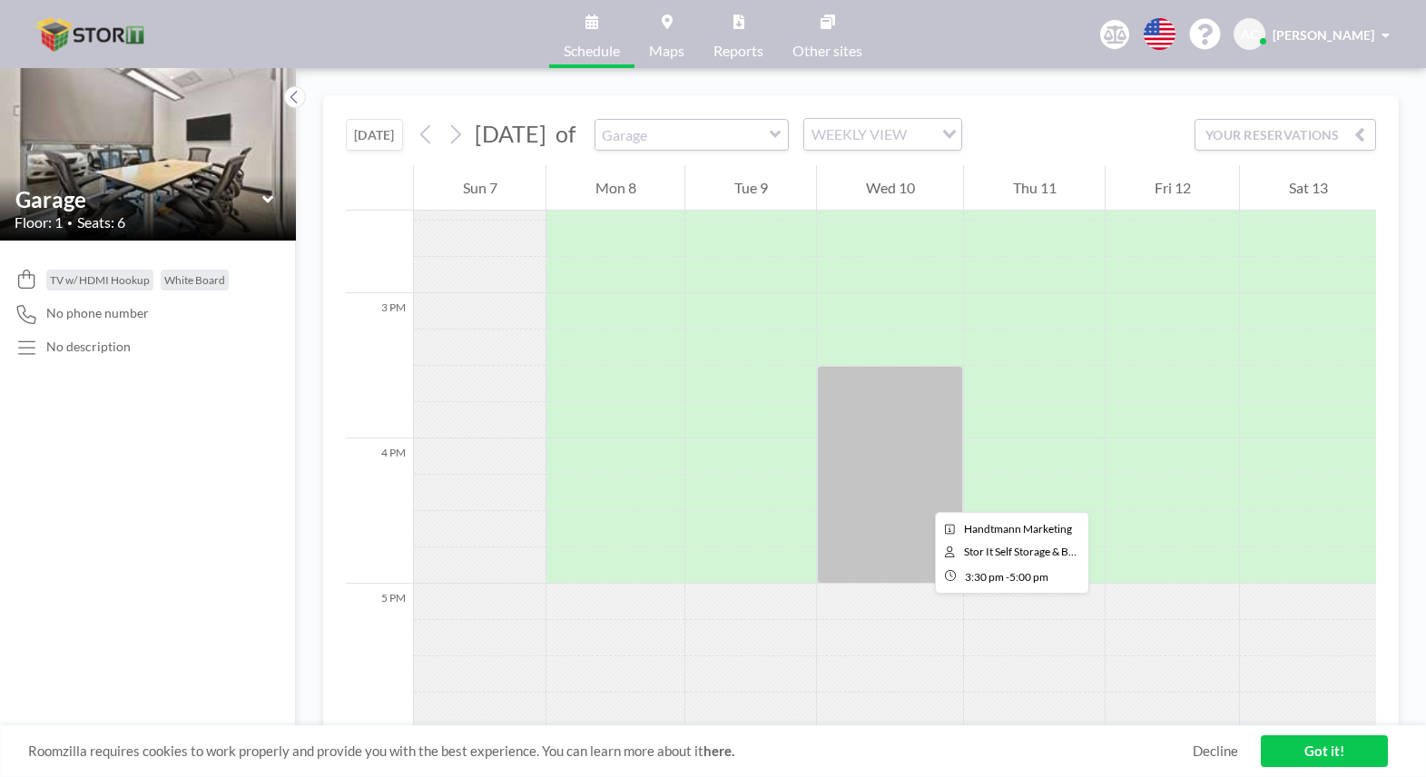
scroll to position [2079, 0]
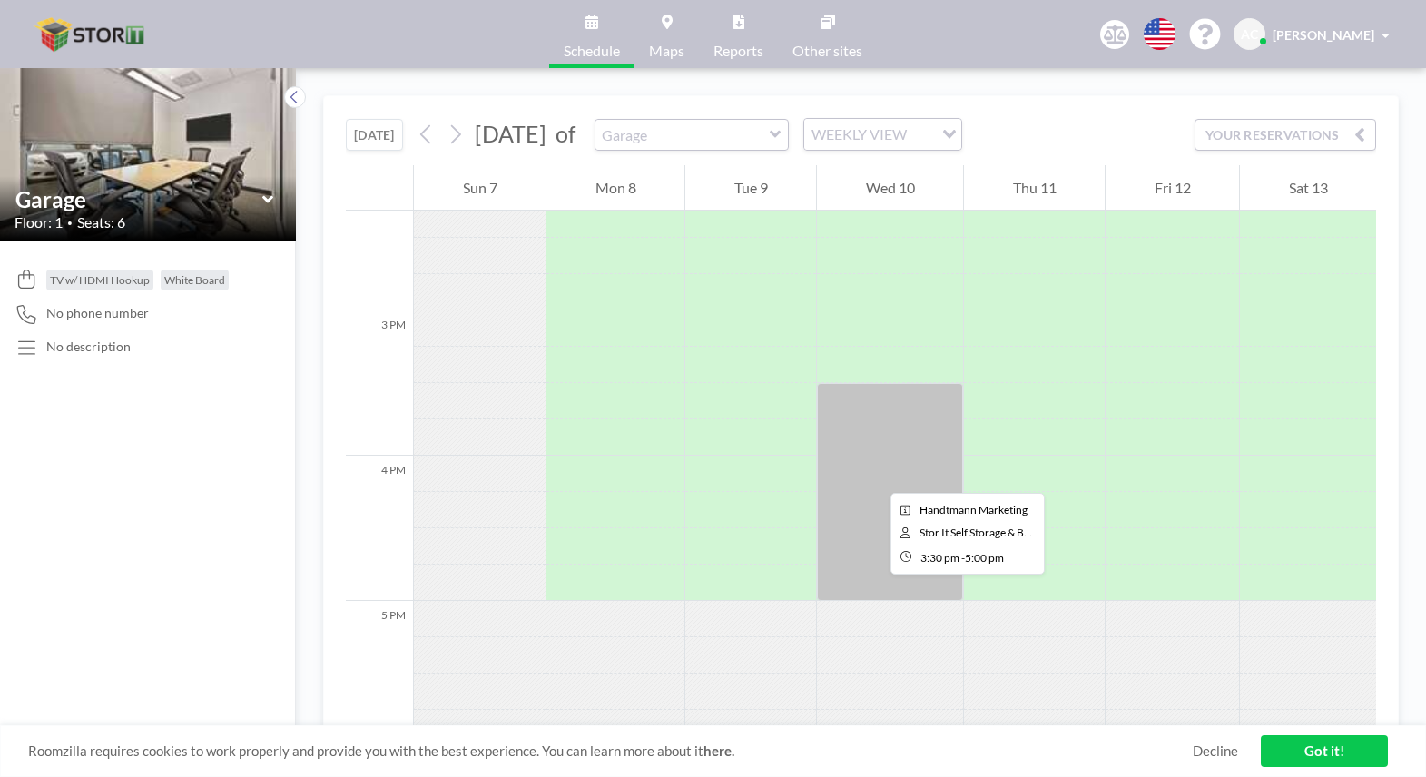
click at [875, 477] on div at bounding box center [890, 492] width 146 height 218
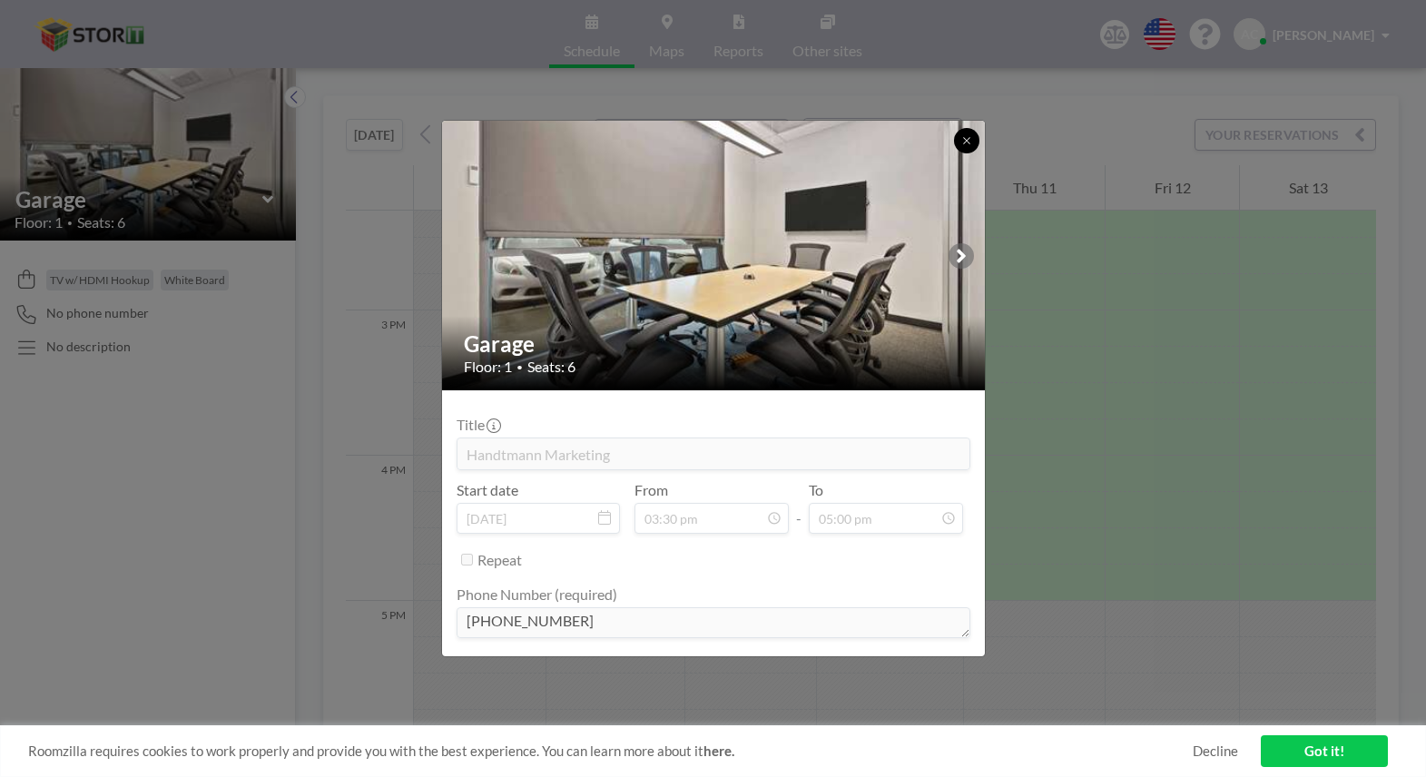
click at [970, 141] on icon at bounding box center [966, 140] width 11 height 11
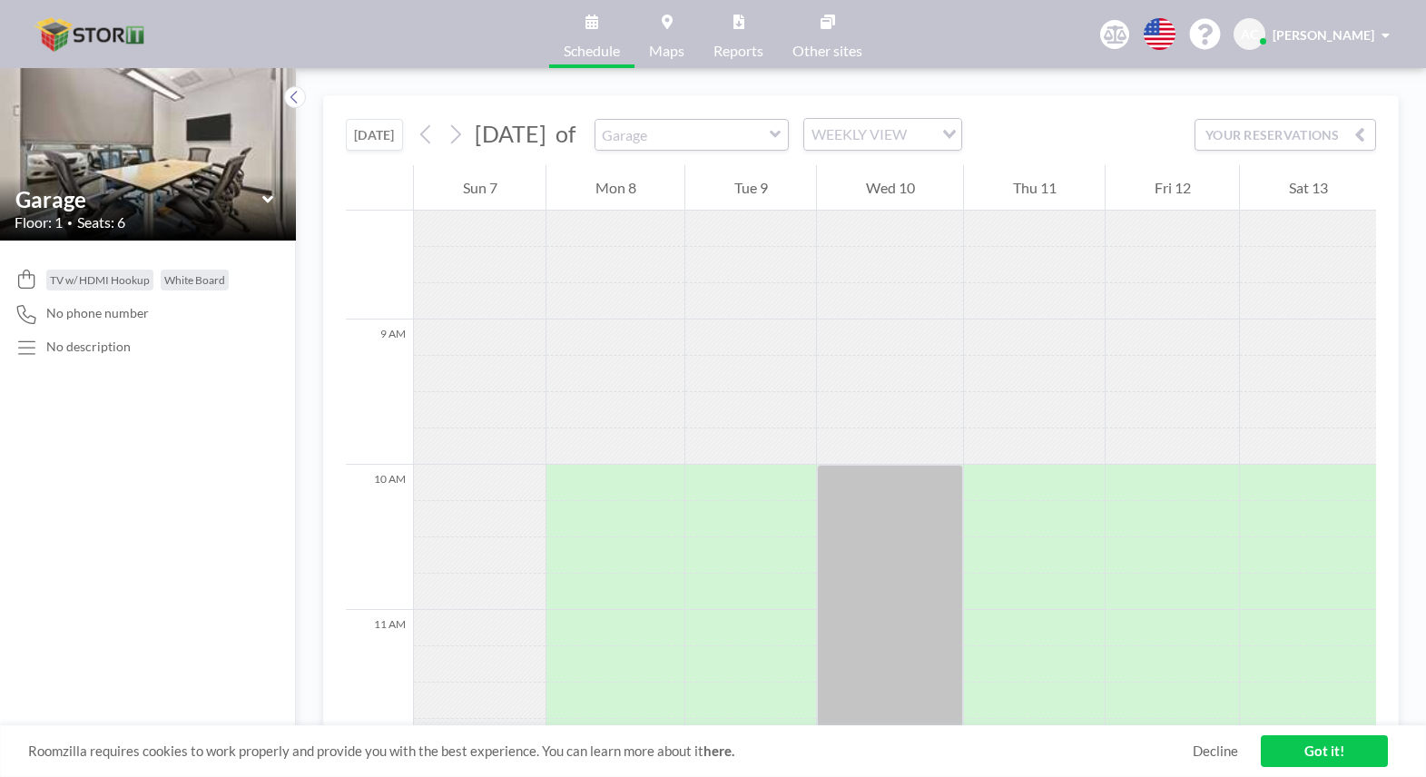
scroll to position [1210, 0]
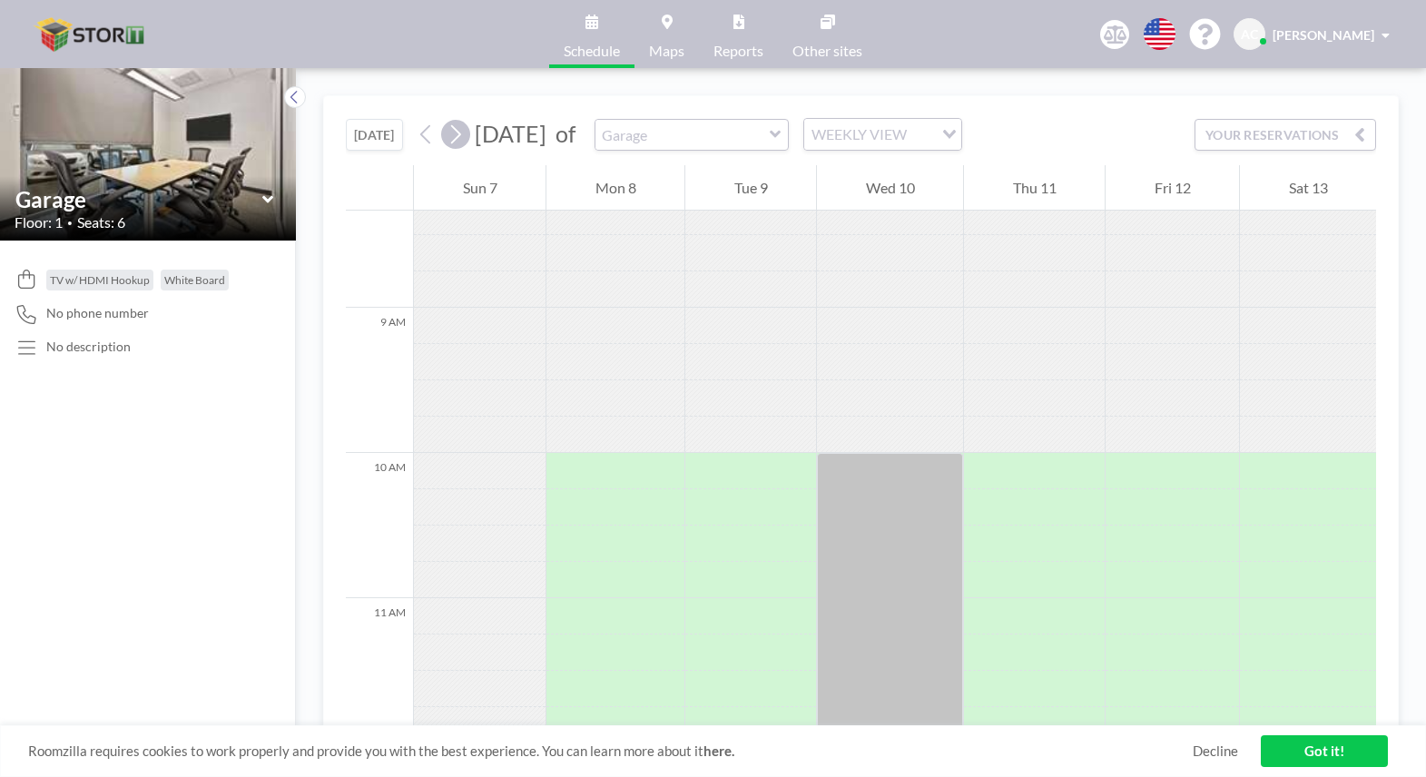
click at [457, 134] on icon at bounding box center [455, 134] width 17 height 27
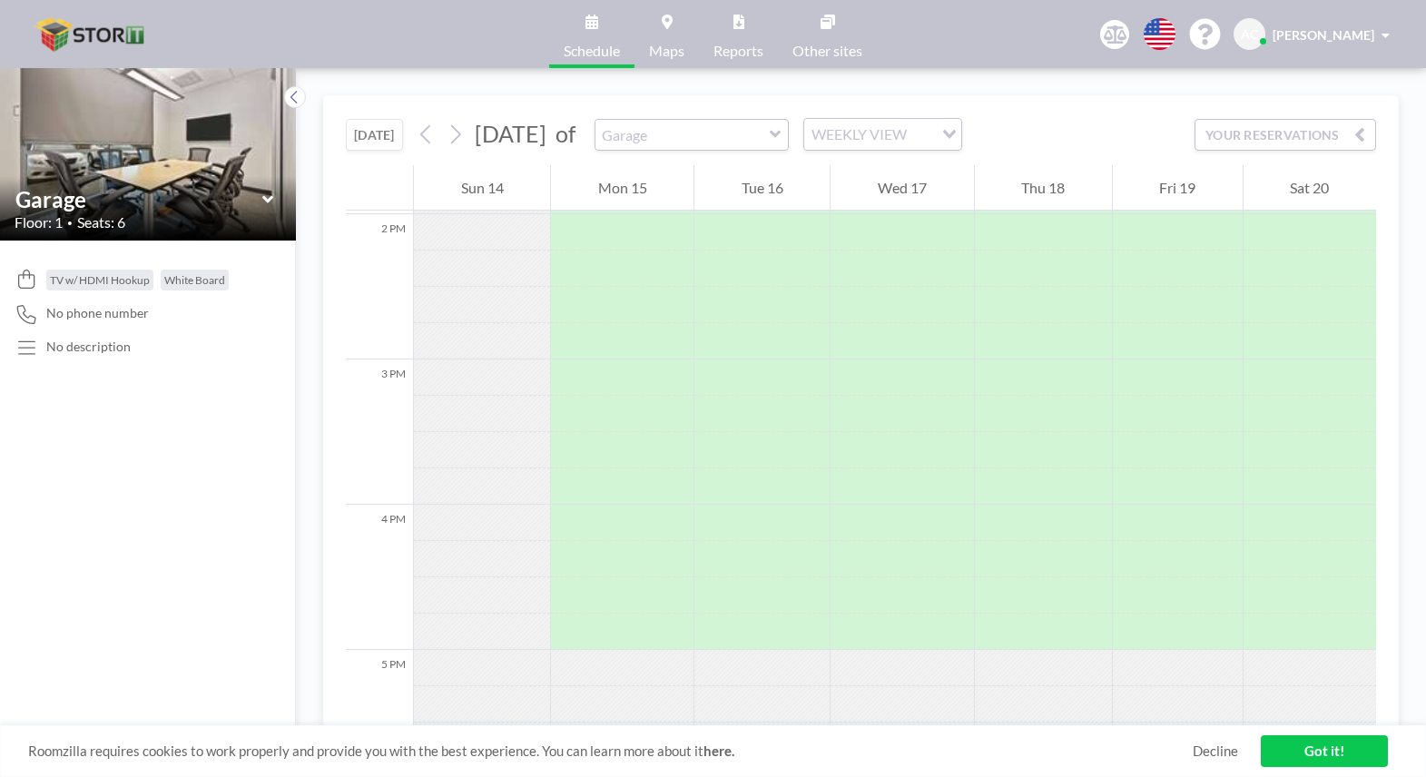
scroll to position [2049, 0]
